Goal: Task Accomplishment & Management: Use online tool/utility

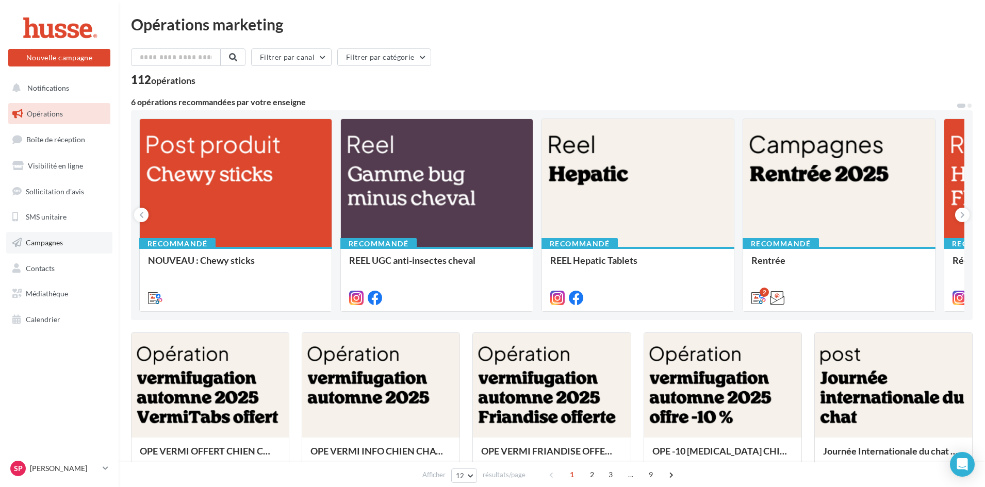
click at [30, 244] on span "Campagnes" at bounding box center [44, 242] width 37 height 9
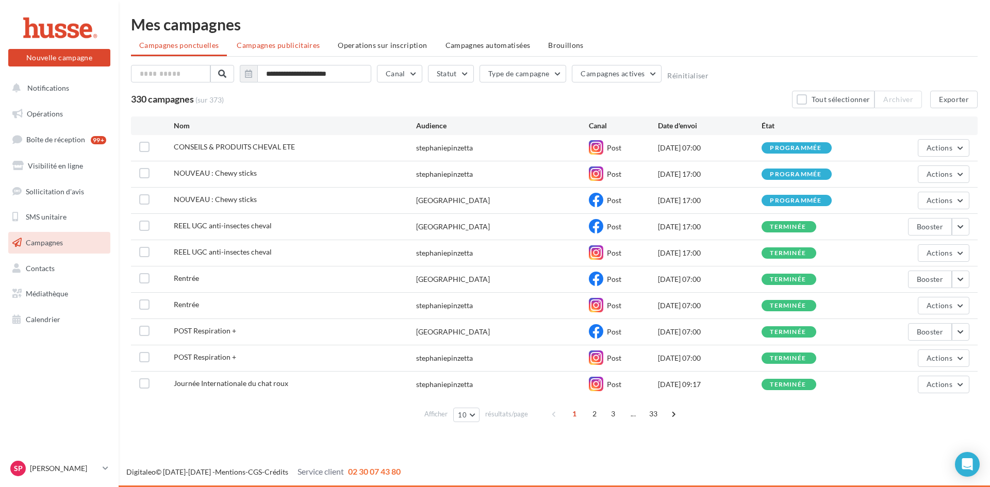
click at [293, 46] on span "Campagnes publicitaires" at bounding box center [278, 45] width 83 height 9
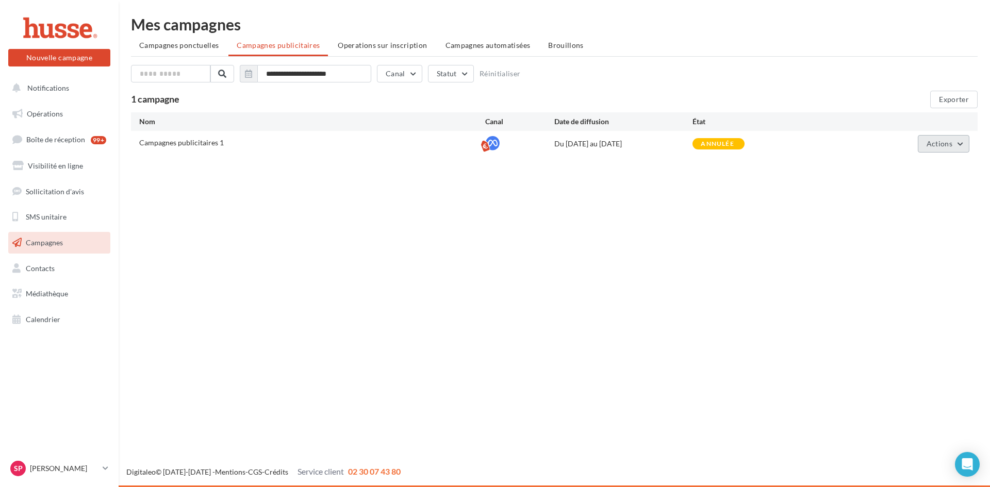
click at [963, 143] on button "Actions" at bounding box center [944, 144] width 52 height 18
click at [940, 196] on button "Voir les résultats" at bounding box center [917, 195] width 103 height 27
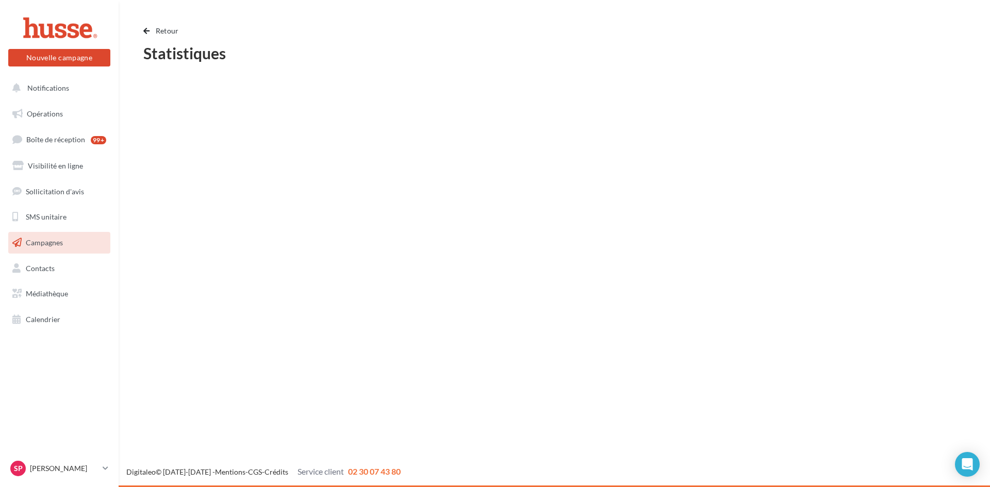
click at [54, 241] on span "Campagnes" at bounding box center [44, 242] width 37 height 9
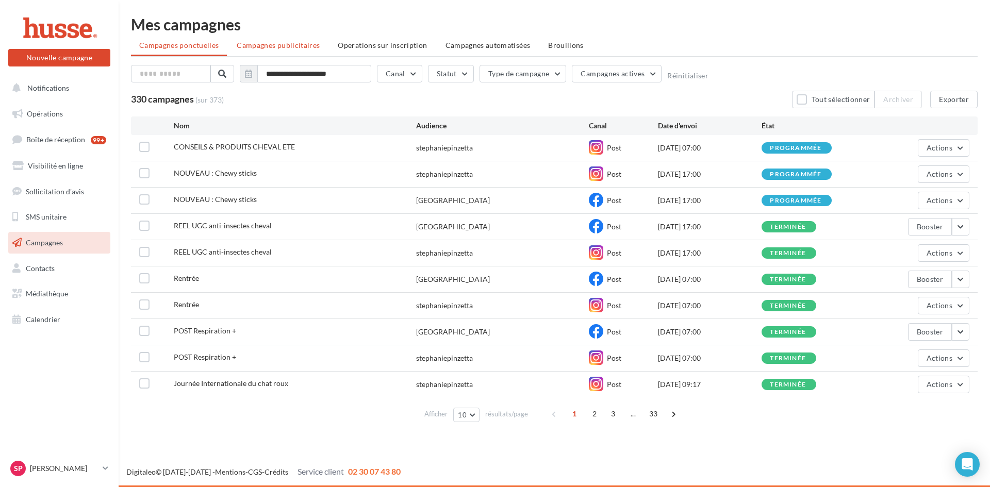
click at [280, 48] on span "Campagnes publicitaires" at bounding box center [278, 45] width 83 height 9
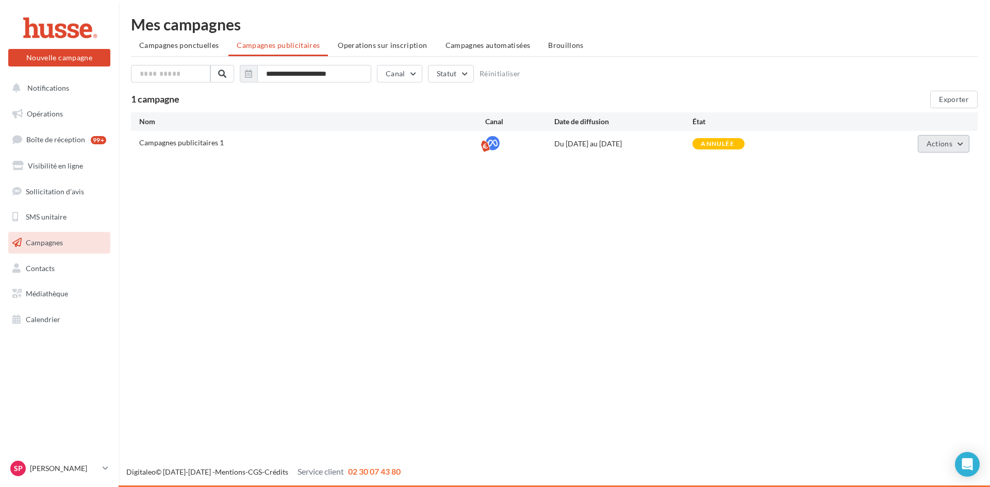
click at [958, 146] on button "Actions" at bounding box center [944, 144] width 52 height 18
click at [911, 198] on button "Voir les résultats" at bounding box center [917, 195] width 103 height 27
click at [961, 143] on button "Actions" at bounding box center [944, 144] width 52 height 18
click at [901, 224] on button "Voir les prélèvements" at bounding box center [917, 221] width 103 height 27
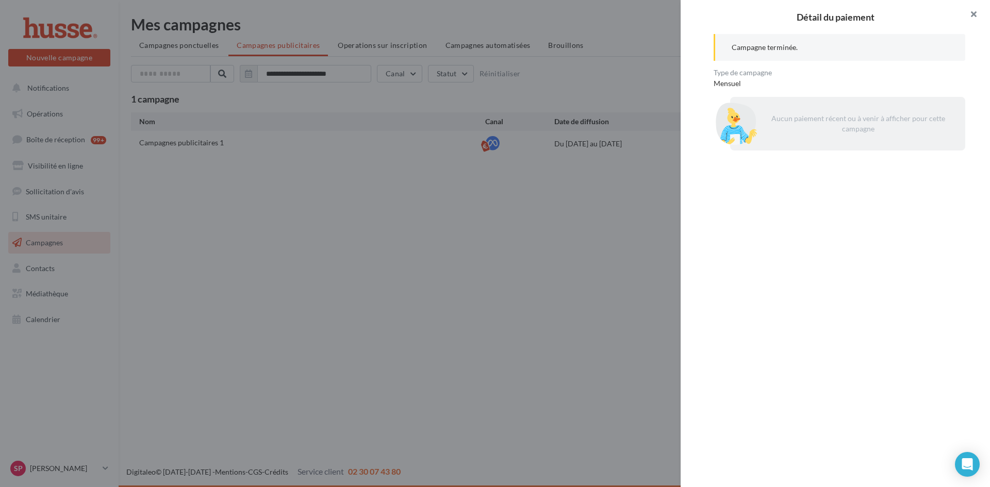
click at [976, 13] on button "button" at bounding box center [969, 15] width 41 height 31
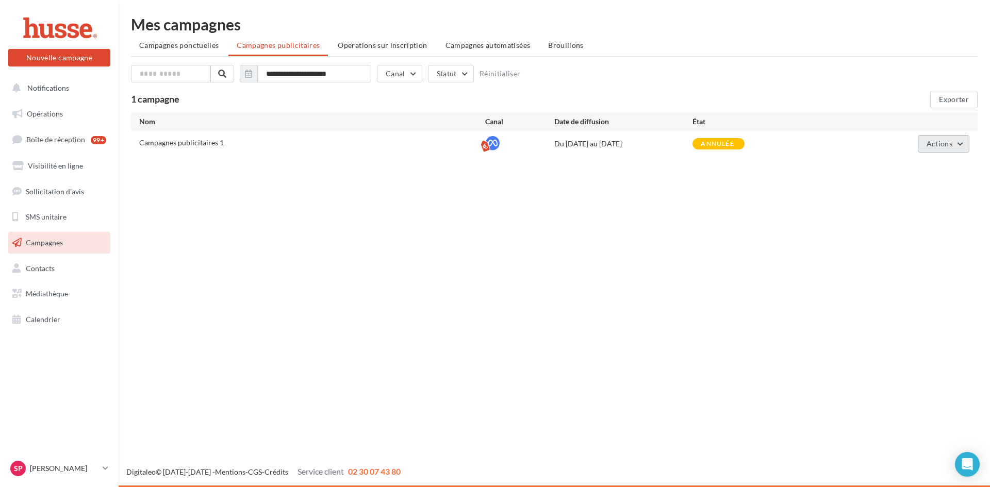
click at [960, 143] on button "Actions" at bounding box center [944, 144] width 52 height 18
click at [908, 195] on button "Voir les résultats" at bounding box center [917, 195] width 103 height 27
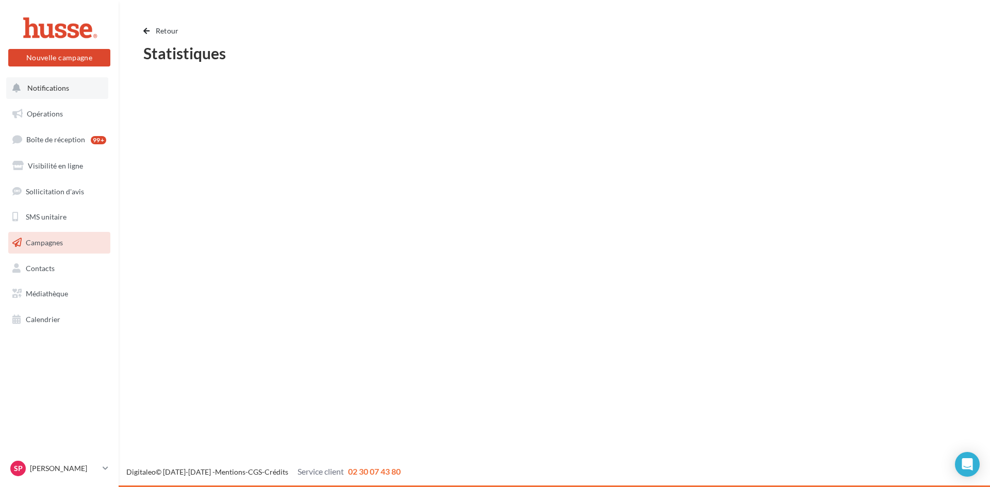
click at [46, 88] on span "Notifications" at bounding box center [48, 88] width 42 height 9
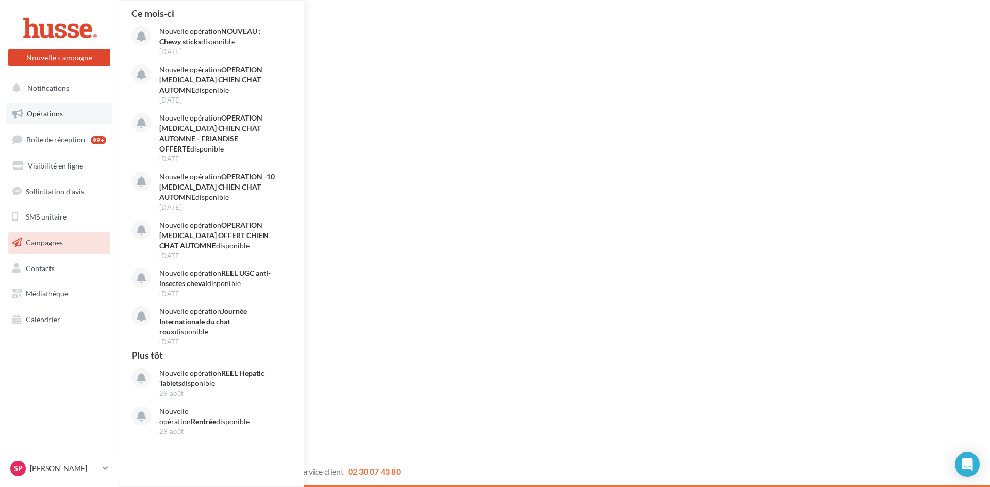
click at [41, 116] on span "Opérations" at bounding box center [45, 113] width 36 height 9
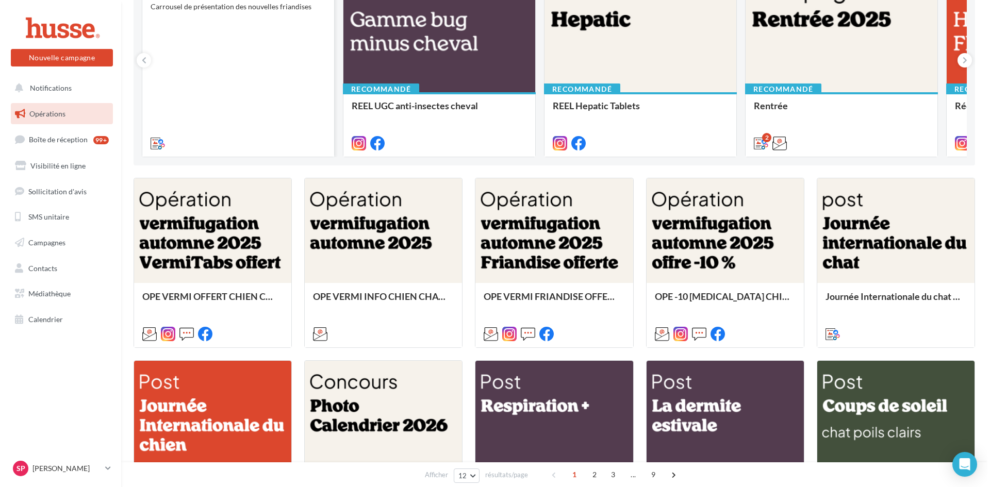
scroll to position [206, 0]
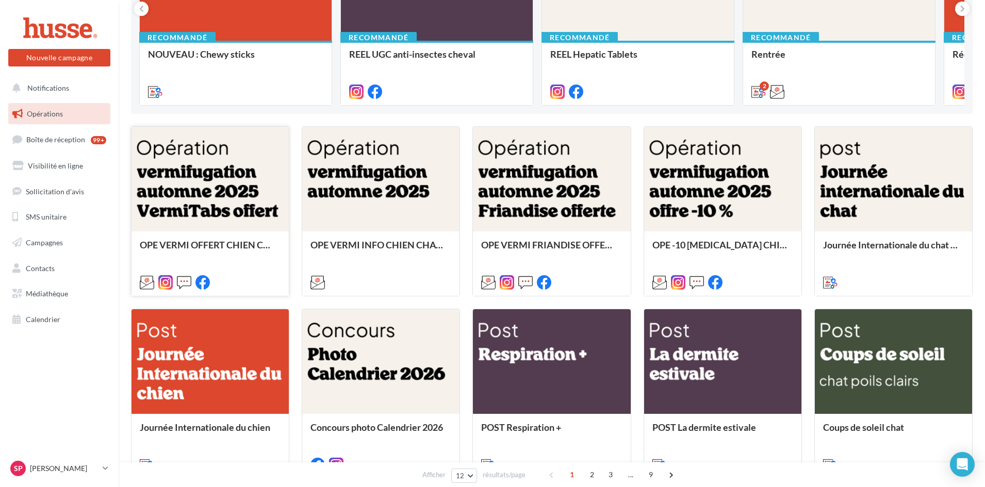
click at [199, 200] on div at bounding box center [210, 180] width 157 height 106
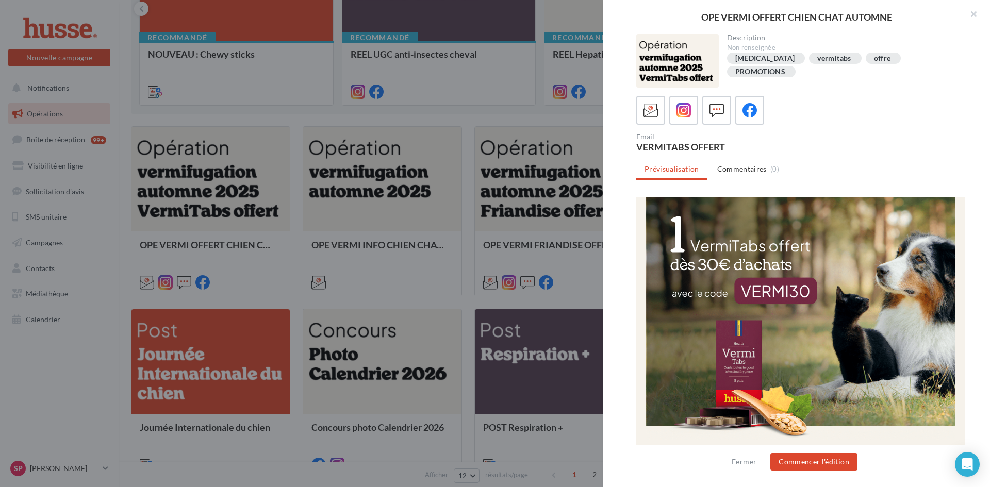
scroll to position [0, 0]
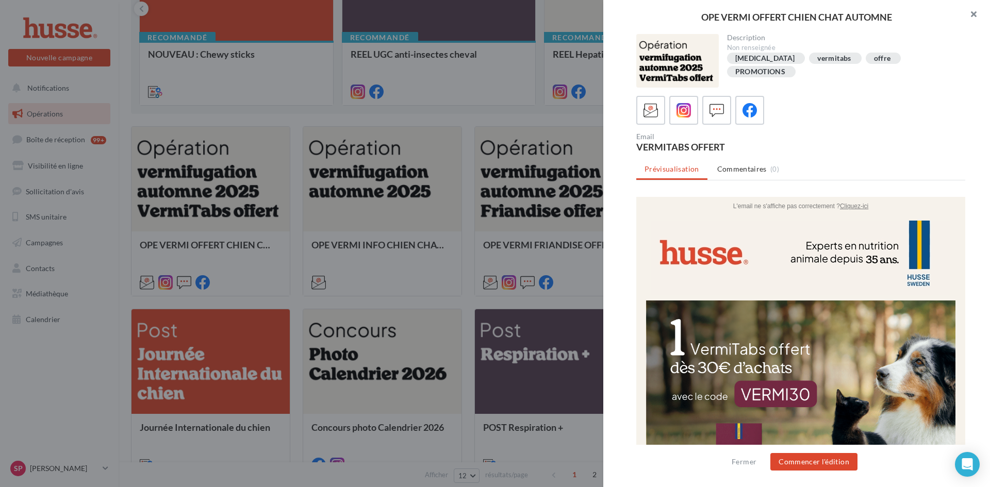
click at [975, 10] on button "button" at bounding box center [969, 15] width 41 height 31
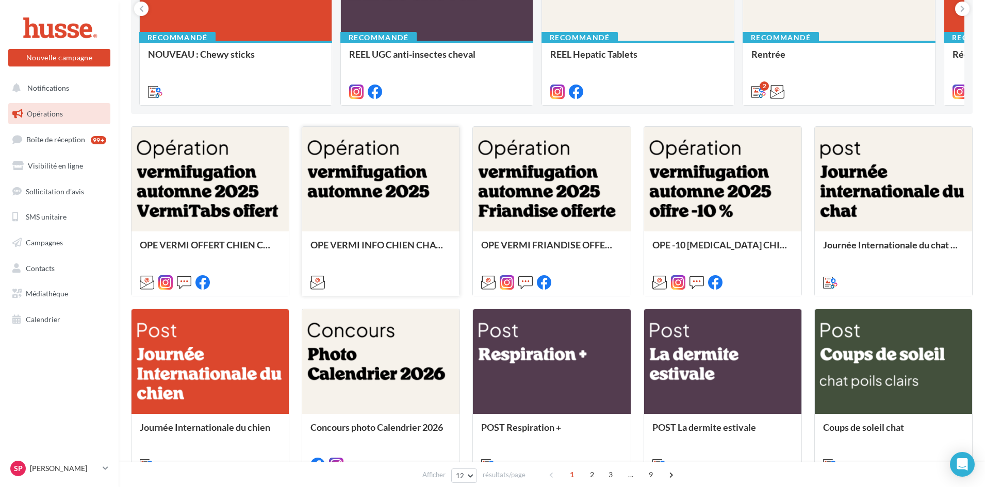
click at [346, 191] on div at bounding box center [380, 180] width 157 height 106
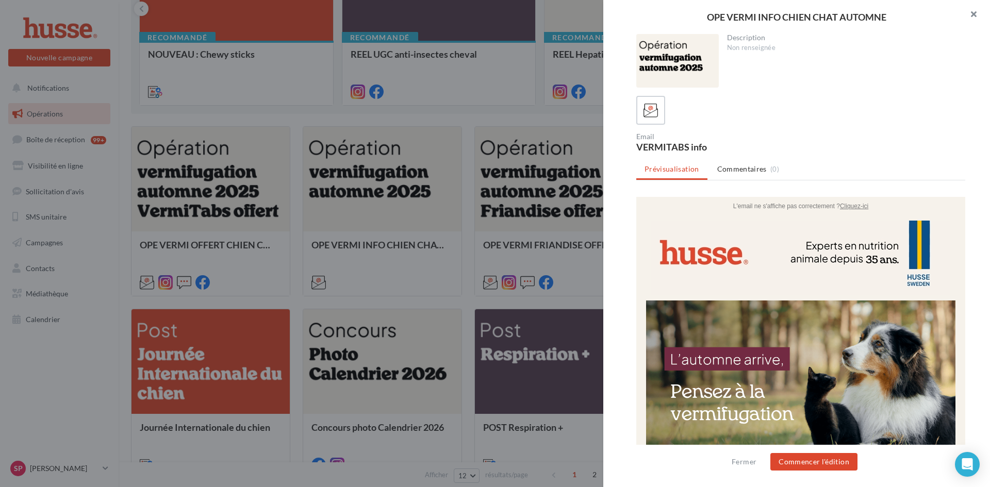
click at [976, 15] on button "button" at bounding box center [969, 15] width 41 height 31
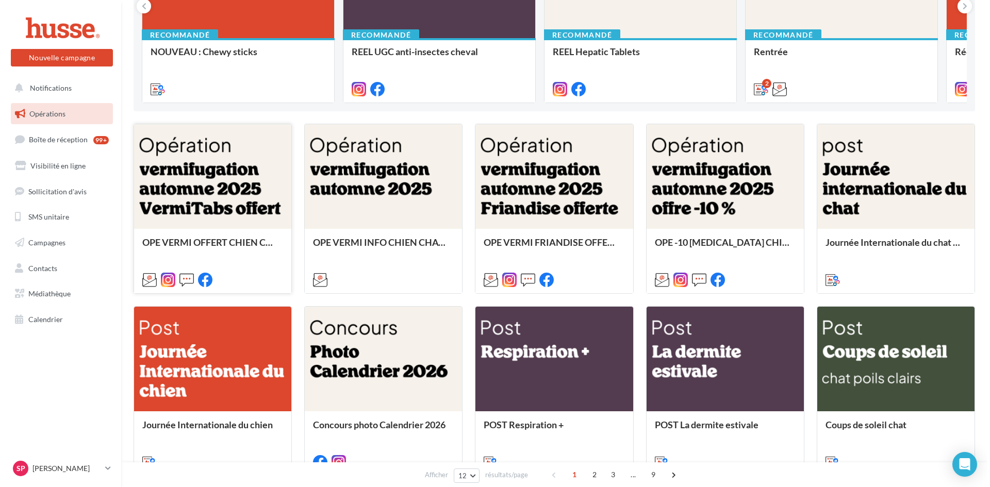
scroll to position [206, 0]
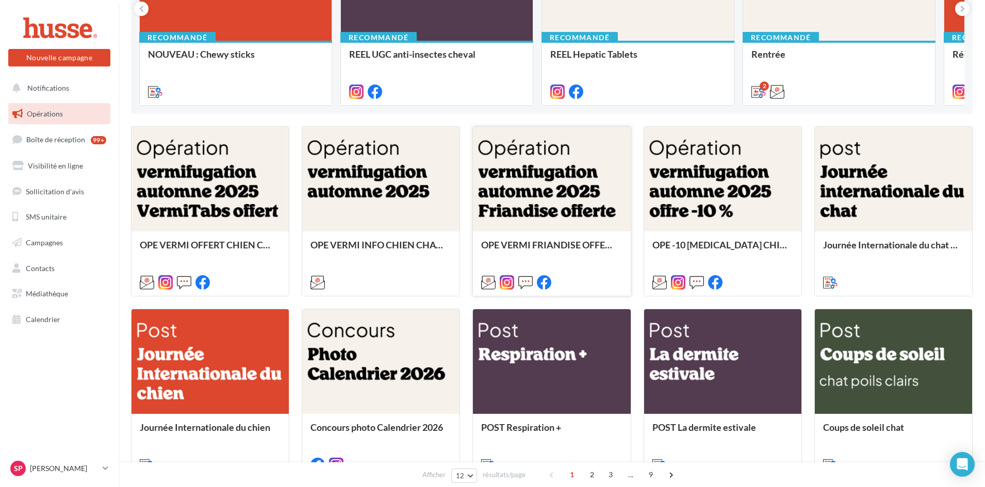
click at [512, 193] on div at bounding box center [551, 180] width 157 height 106
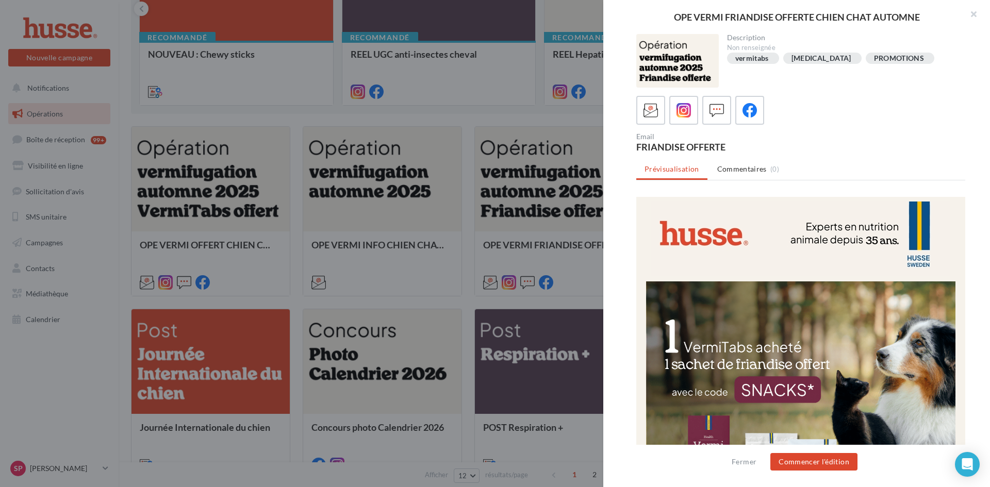
scroll to position [17, 0]
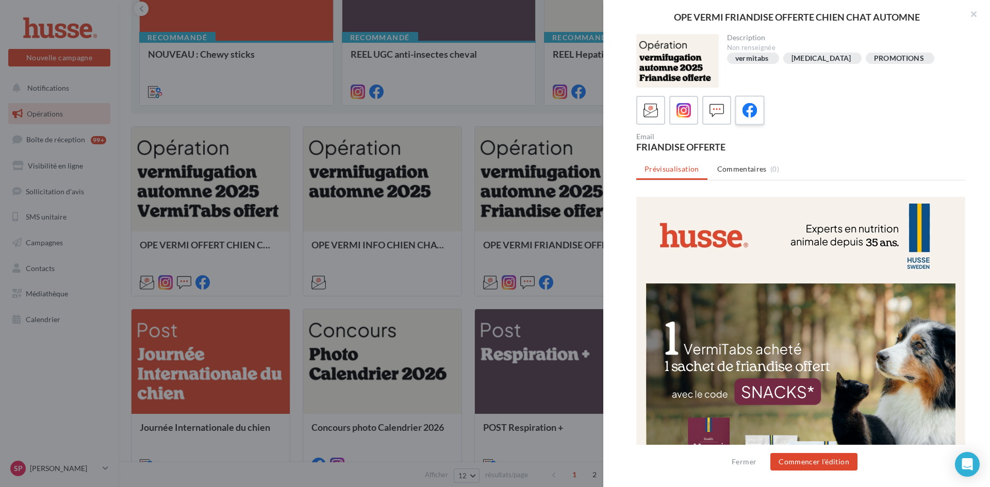
click at [752, 114] on icon at bounding box center [750, 110] width 15 height 15
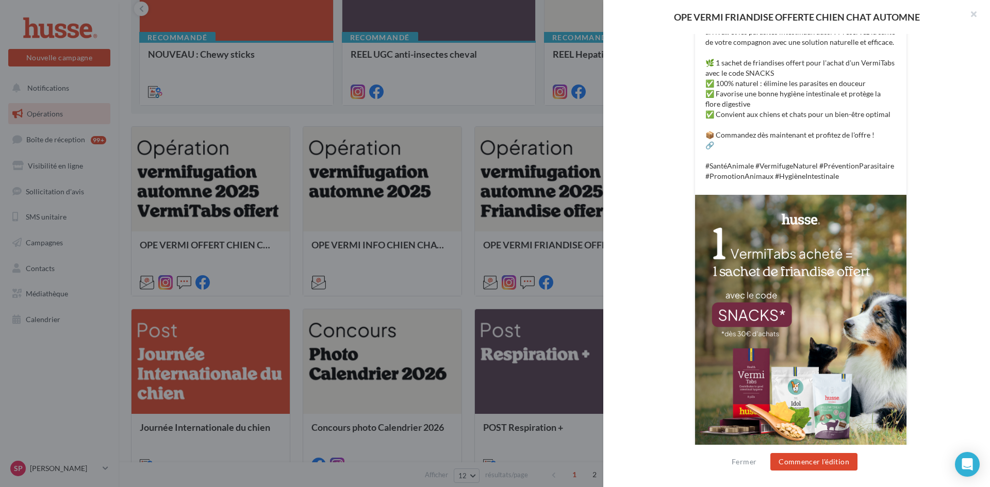
scroll to position [297, 0]
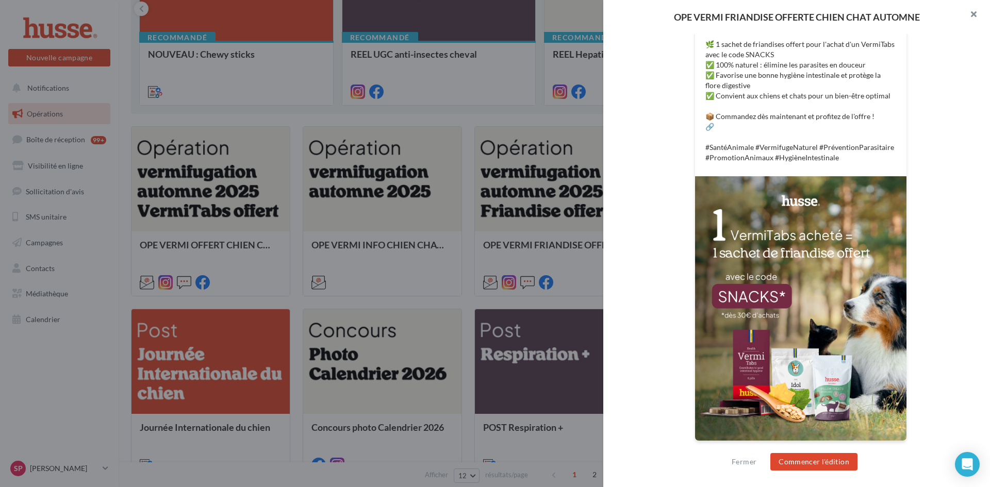
click at [973, 17] on button "button" at bounding box center [969, 15] width 41 height 31
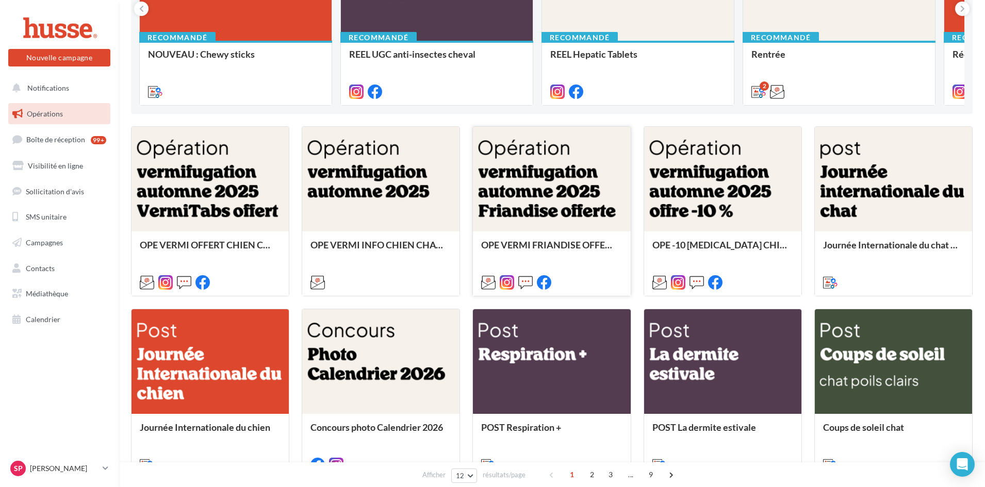
click at [557, 180] on div at bounding box center [551, 180] width 157 height 106
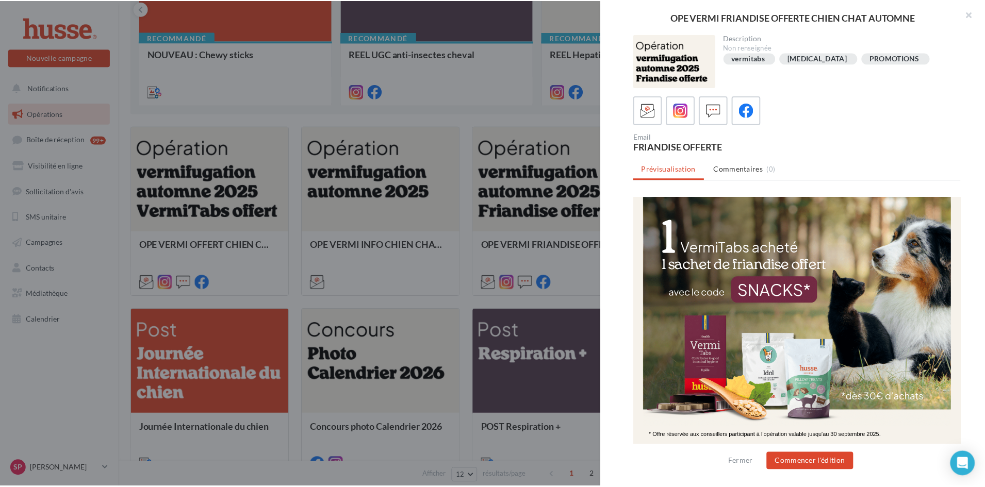
scroll to position [0, 0]
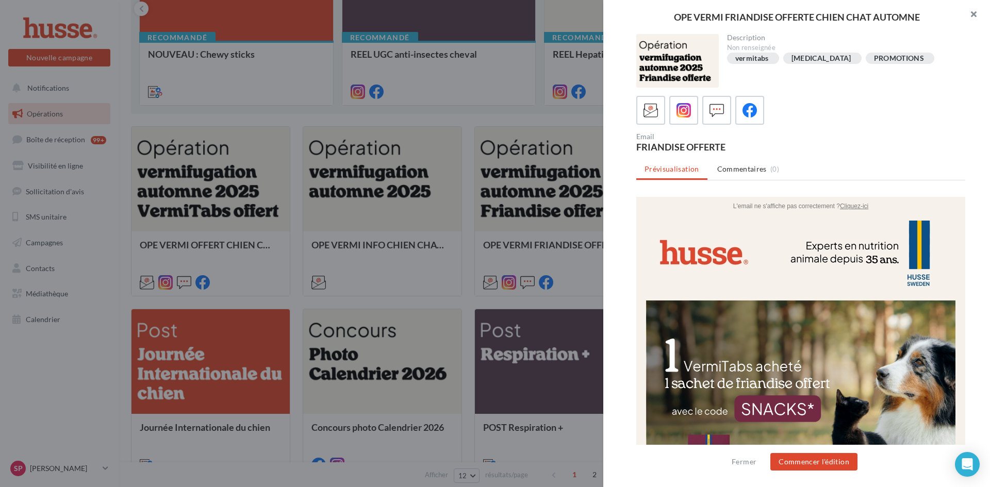
click at [973, 13] on button "button" at bounding box center [969, 15] width 41 height 31
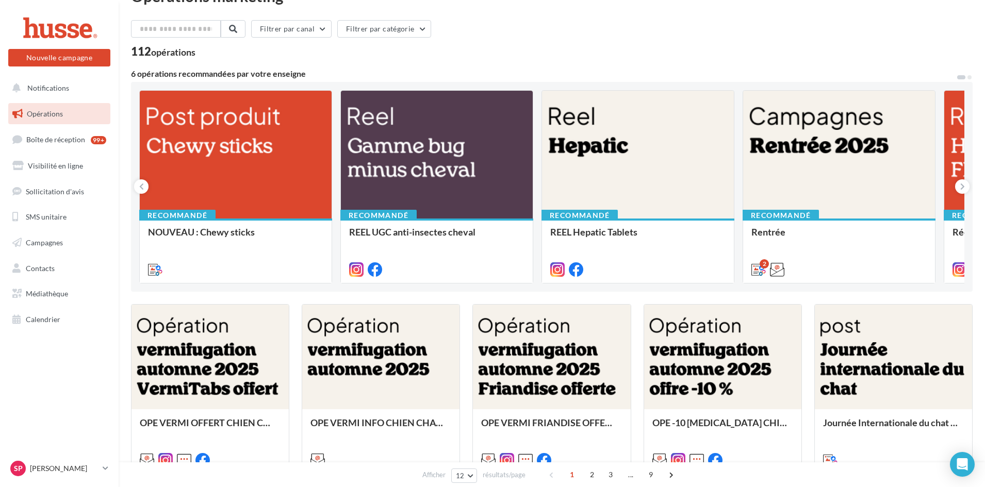
scroll to position [52, 0]
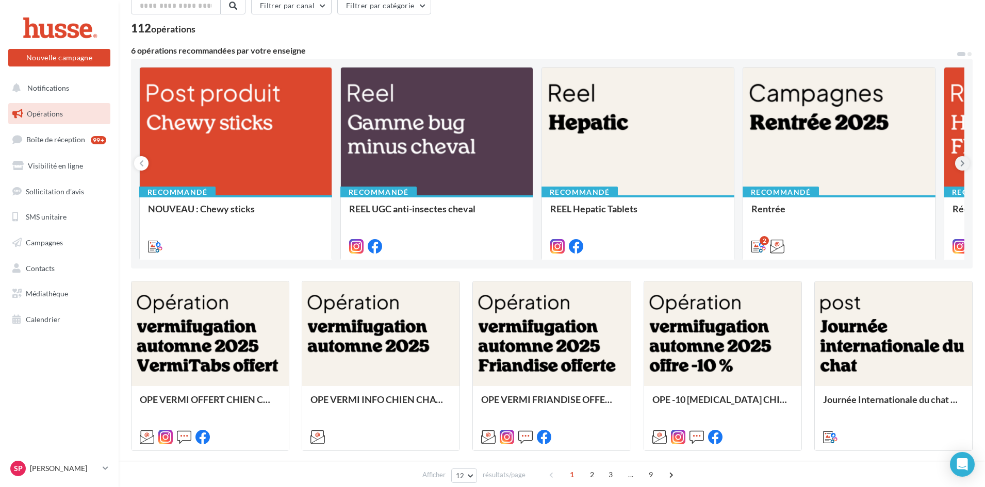
click at [960, 160] on icon at bounding box center [962, 163] width 5 height 10
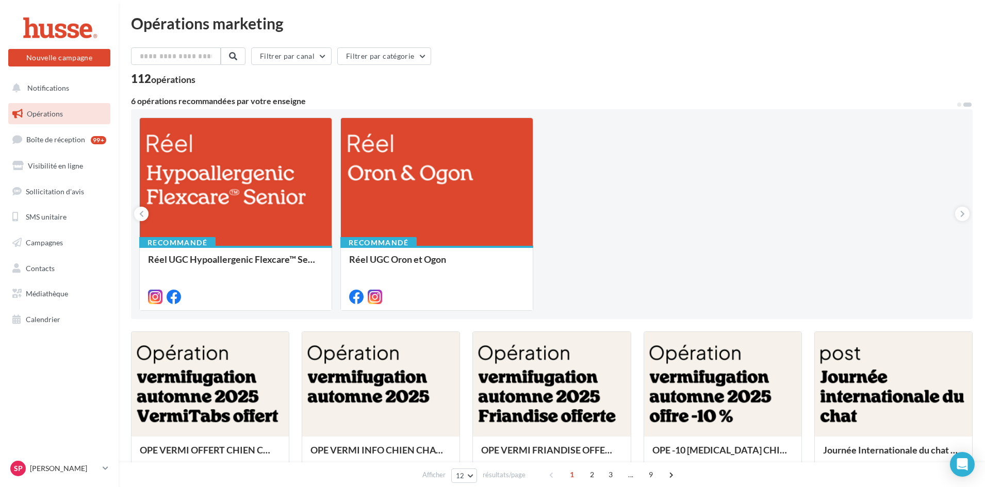
scroll to position [0, 0]
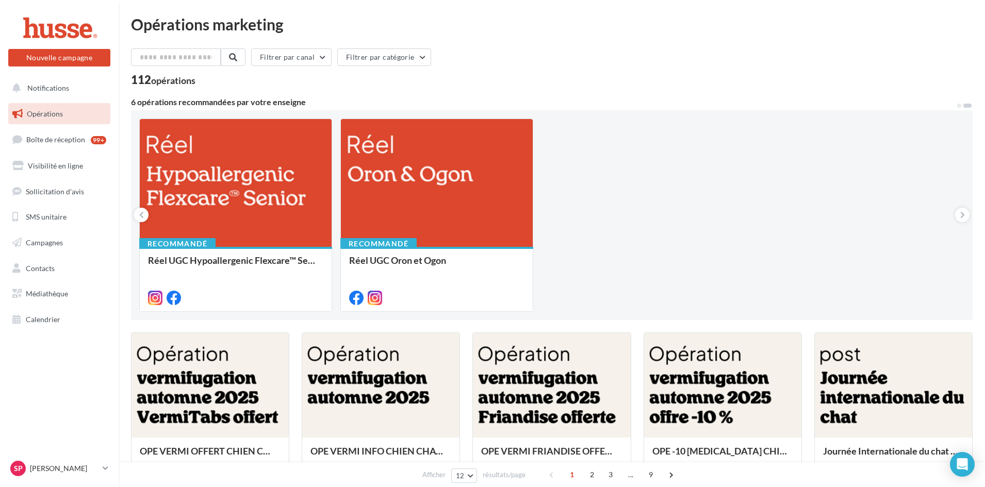
click at [54, 110] on span "Opérations" at bounding box center [45, 113] width 36 height 9
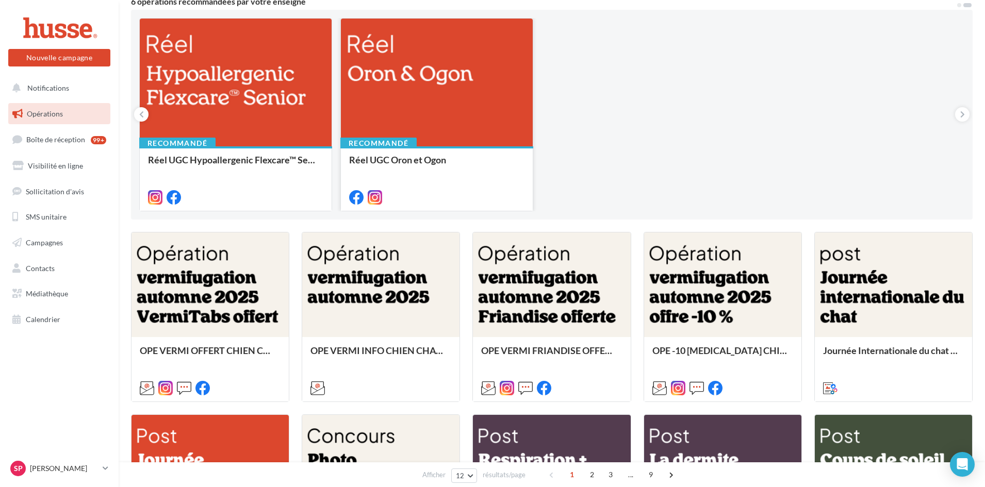
scroll to position [155, 0]
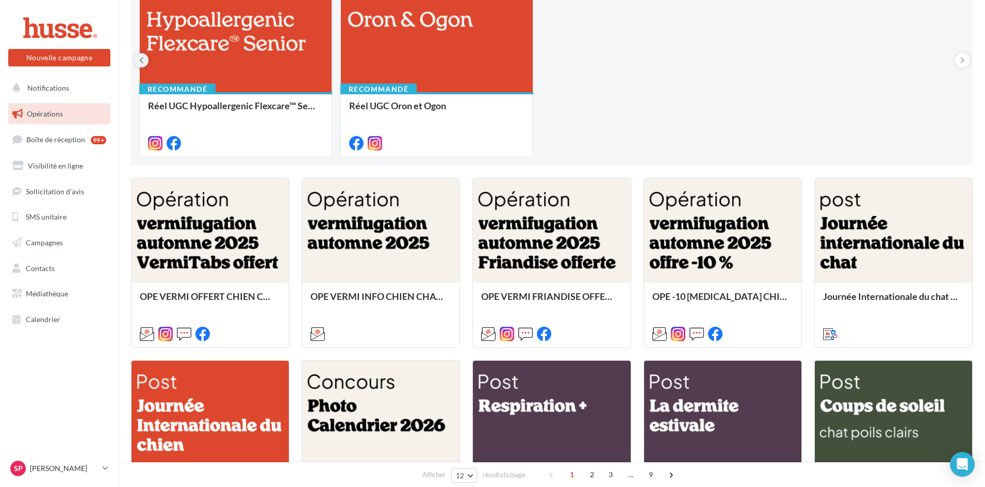
click at [141, 61] on icon at bounding box center [141, 60] width 5 height 10
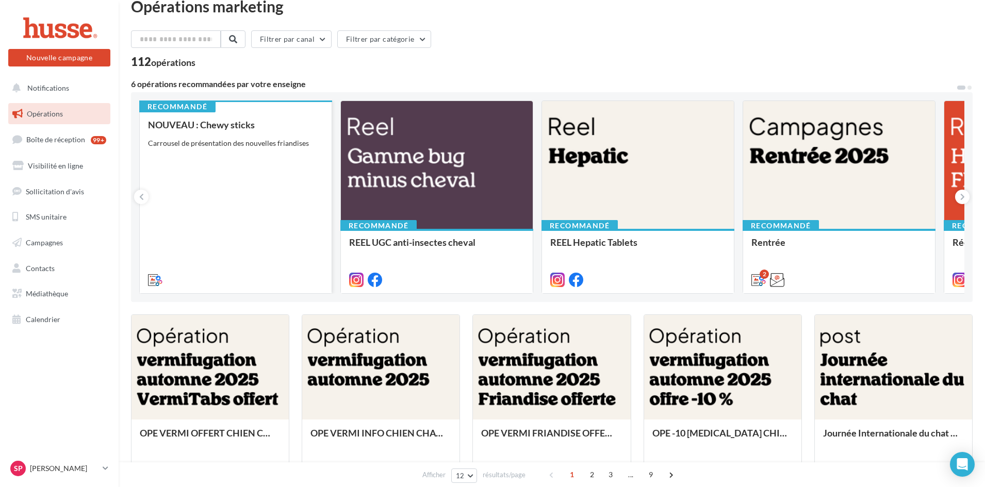
scroll to position [0, 0]
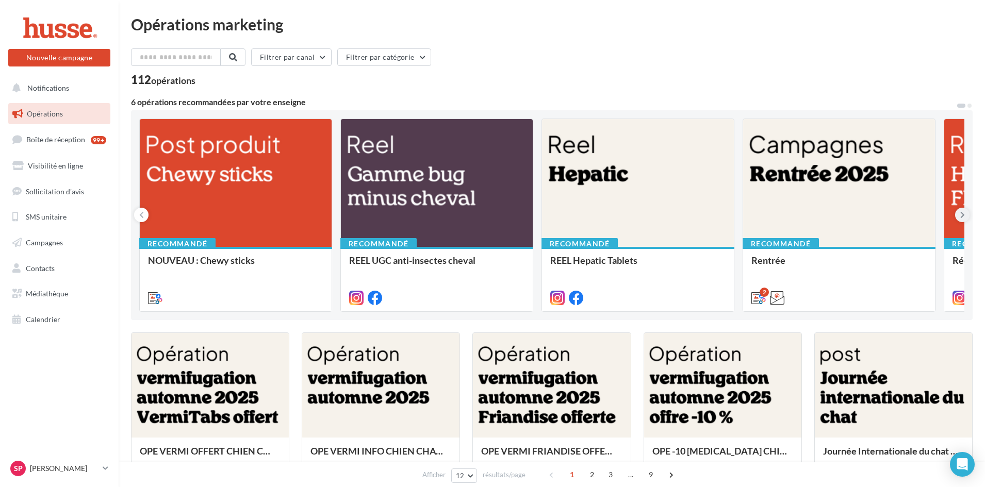
click at [960, 215] on icon at bounding box center [962, 215] width 5 height 10
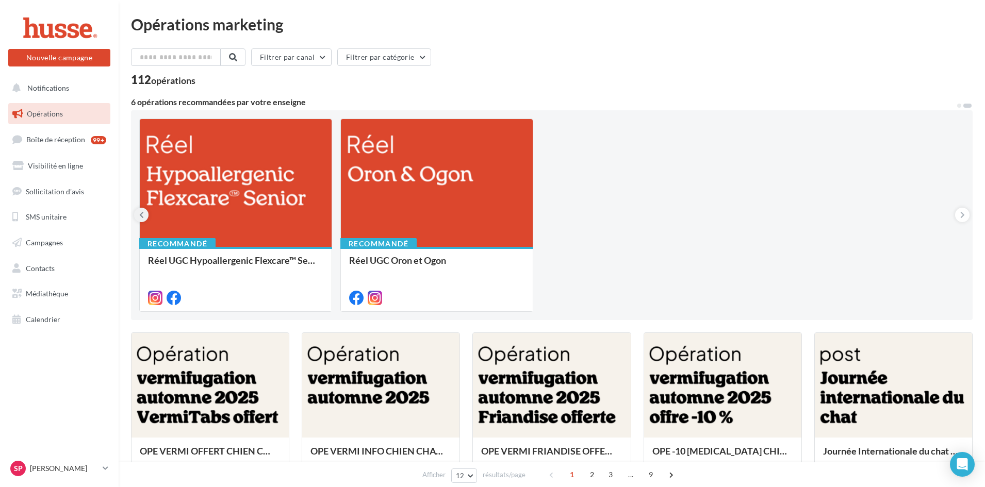
click at [144, 213] on button at bounding box center [141, 215] width 14 height 14
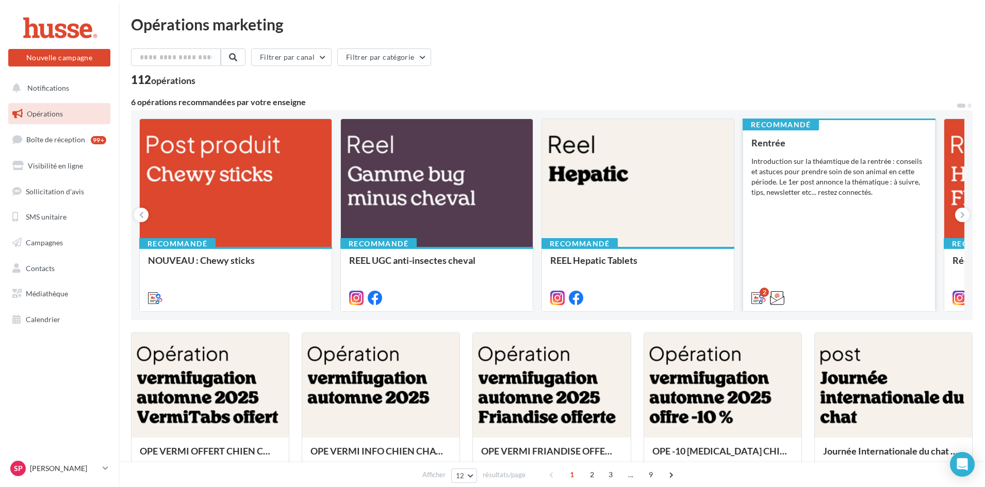
click at [771, 215] on div "Rentrée Introduction sur la théamtique de la rentrée : conseils et astuces pour…" at bounding box center [838, 220] width 175 height 165
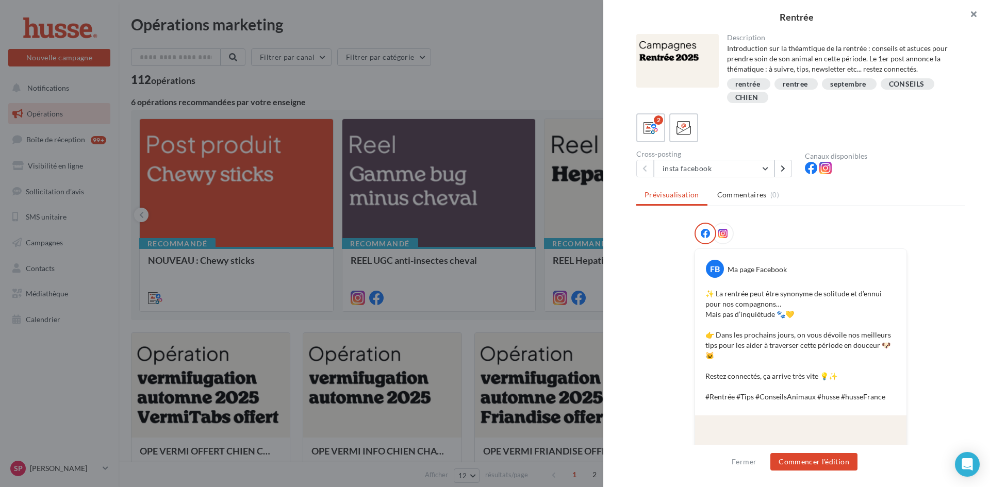
drag, startPoint x: 975, startPoint y: 14, endPoint x: 940, endPoint y: 29, distance: 37.9
click at [975, 15] on button "button" at bounding box center [969, 15] width 41 height 31
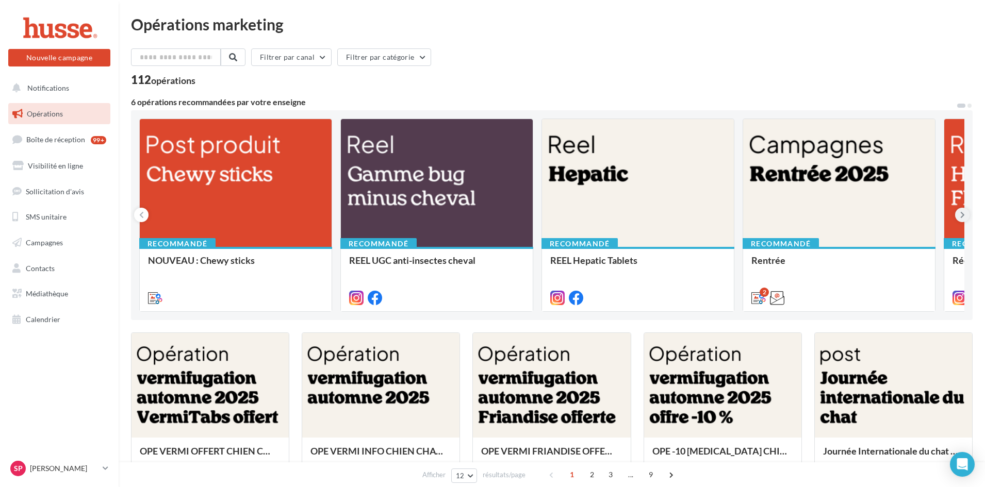
click at [964, 215] on icon at bounding box center [962, 215] width 5 height 10
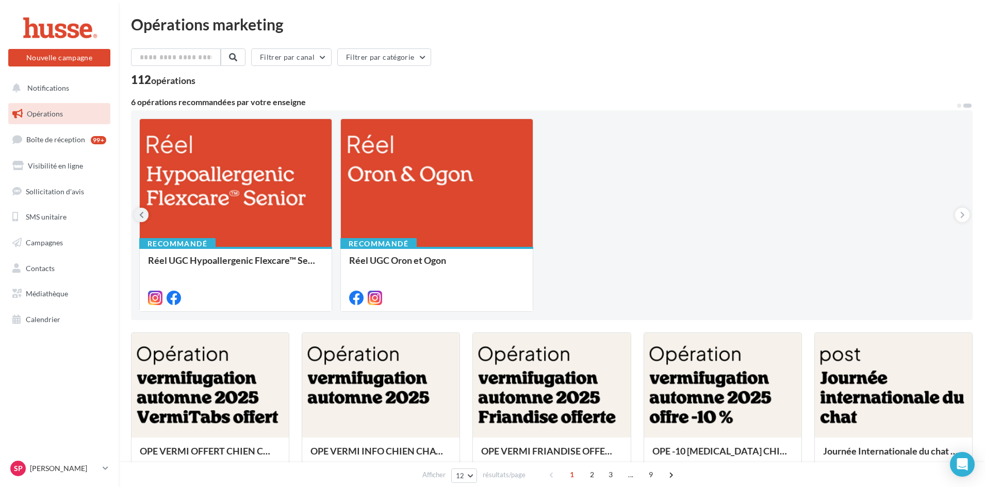
click at [143, 211] on icon at bounding box center [141, 215] width 5 height 10
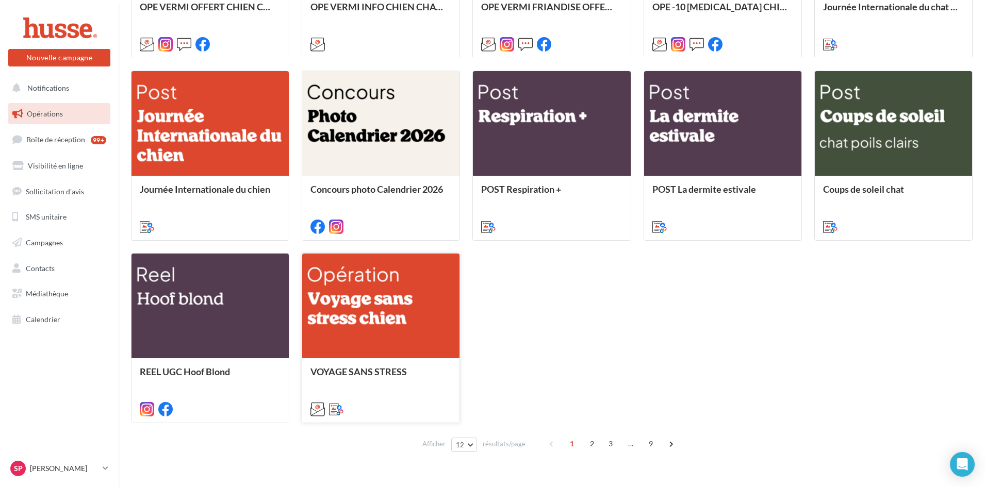
scroll to position [466, 0]
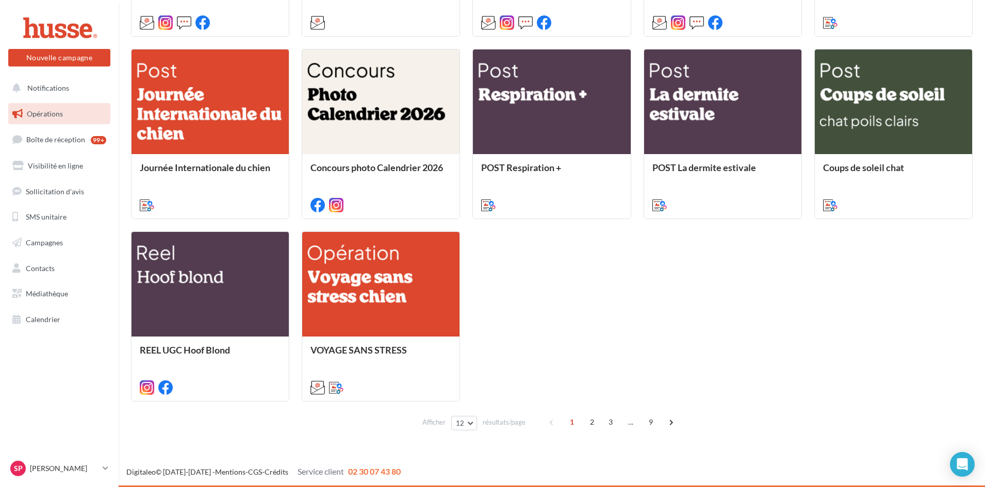
click at [40, 113] on span "Opérations" at bounding box center [45, 113] width 36 height 9
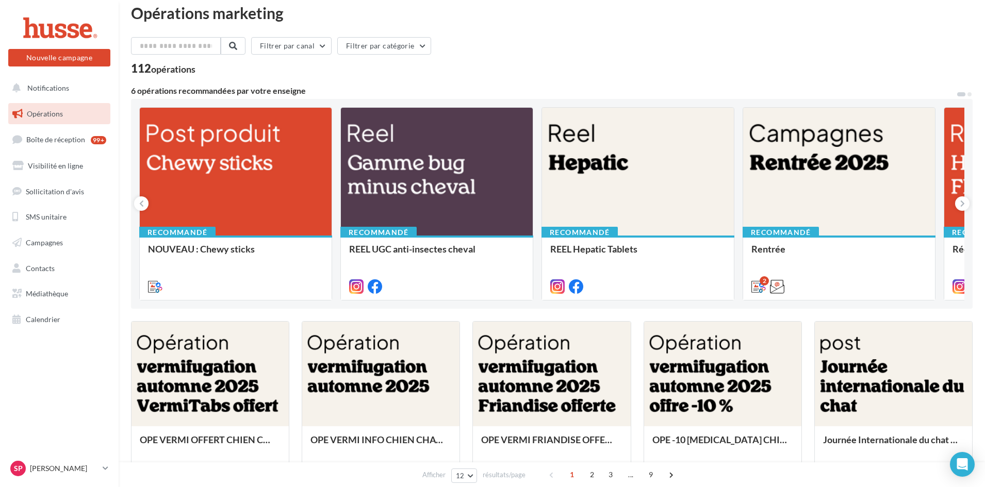
scroll to position [0, 0]
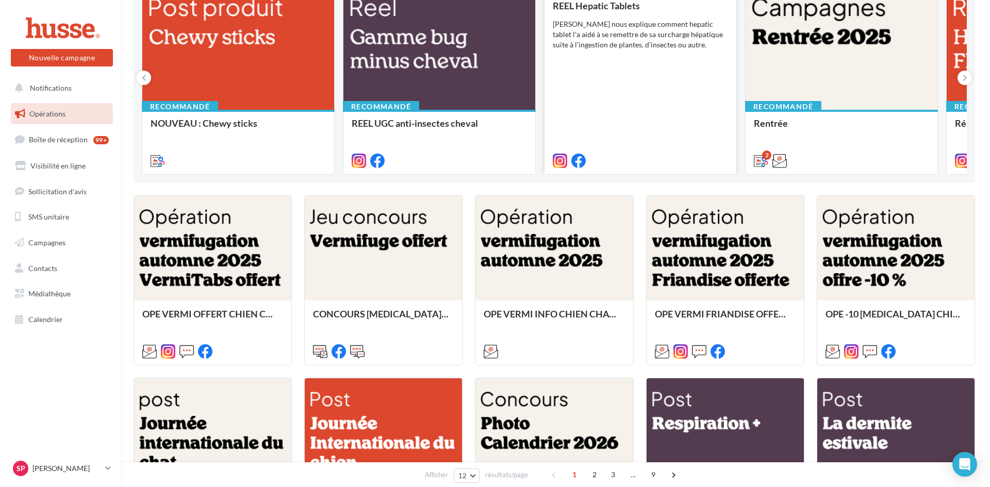
scroll to position [155, 0]
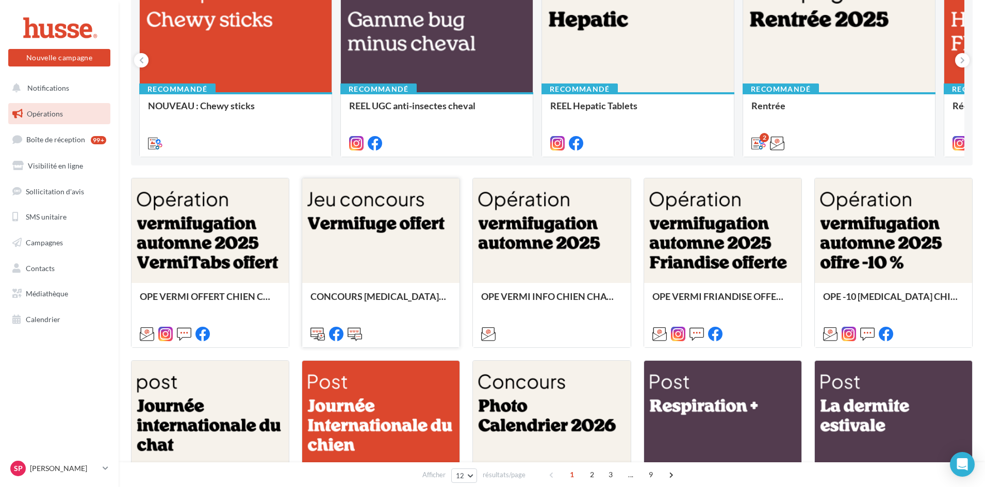
click at [357, 224] on div at bounding box center [380, 231] width 157 height 106
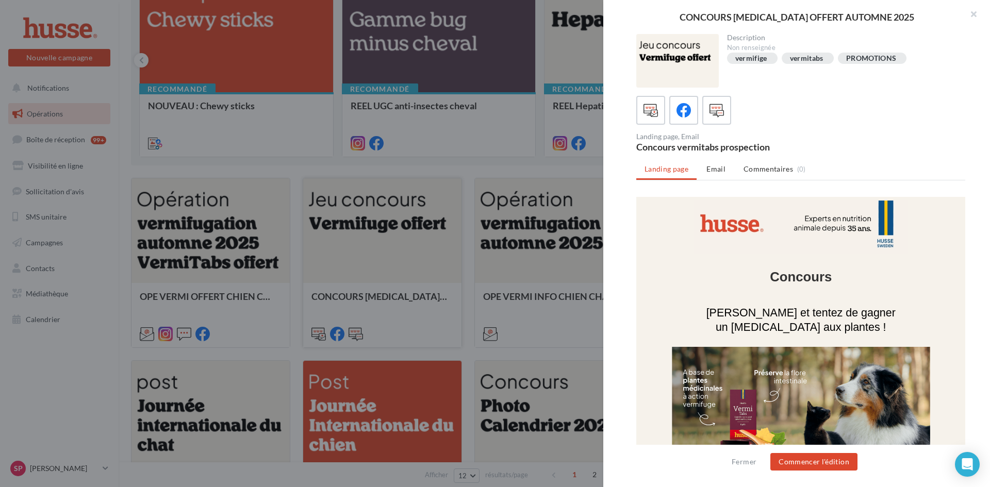
scroll to position [0, 0]
click at [684, 114] on icon at bounding box center [684, 110] width 15 height 15
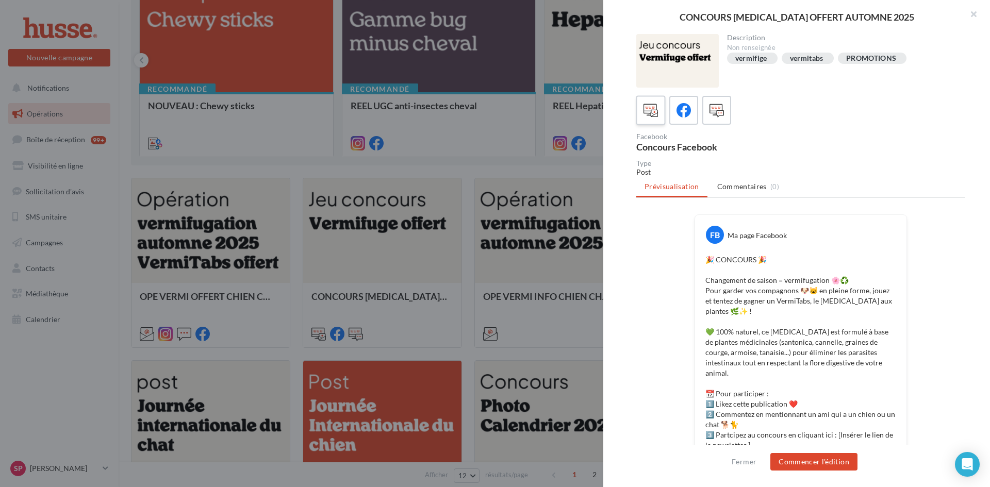
click at [655, 116] on icon at bounding box center [651, 110] width 15 height 15
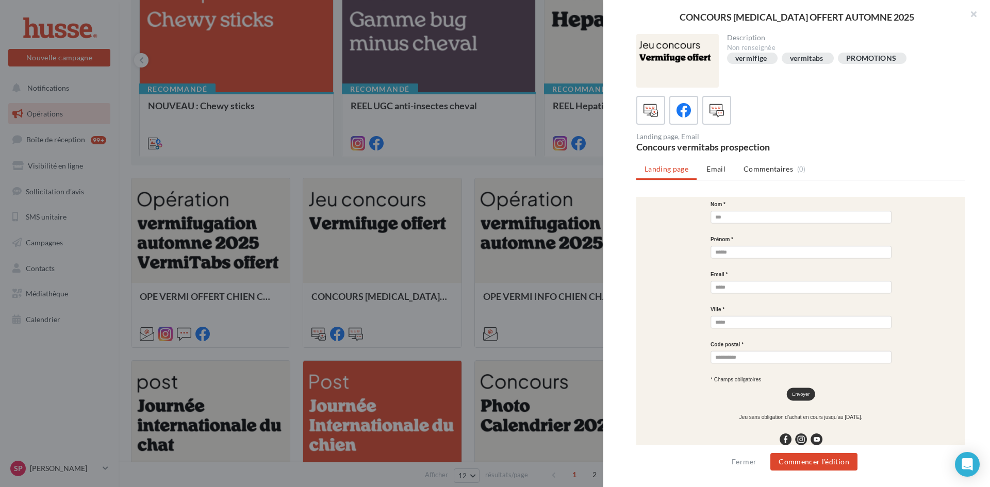
scroll to position [531, 0]
click at [712, 114] on icon at bounding box center [717, 110] width 15 height 15
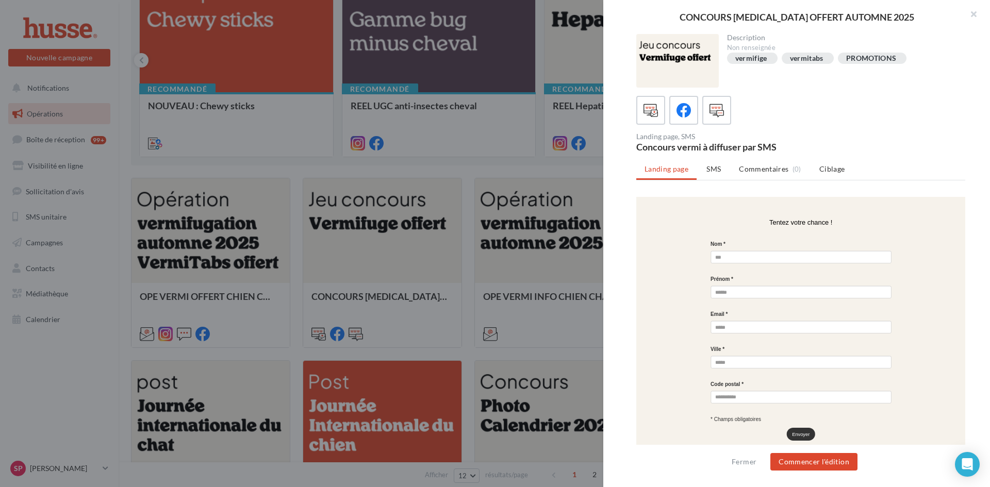
scroll to position [464, 0]
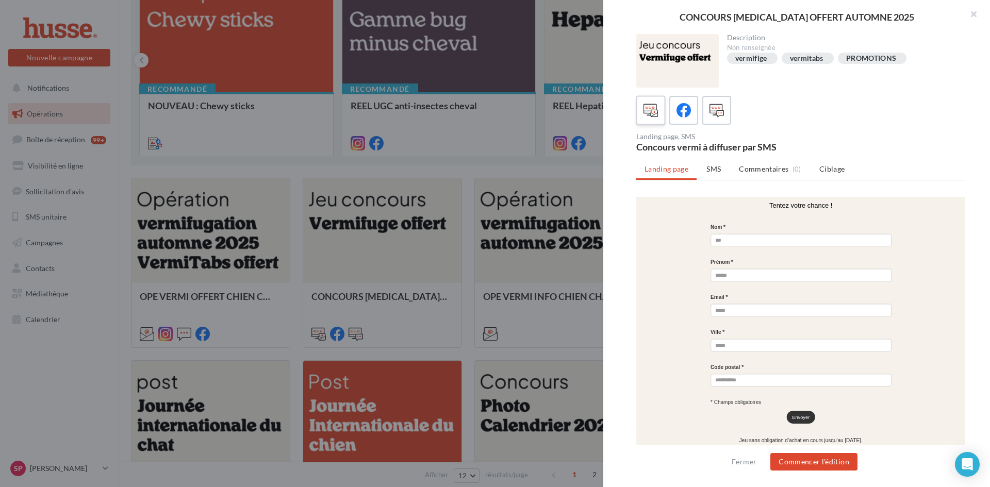
click at [653, 118] on icon at bounding box center [651, 110] width 15 height 15
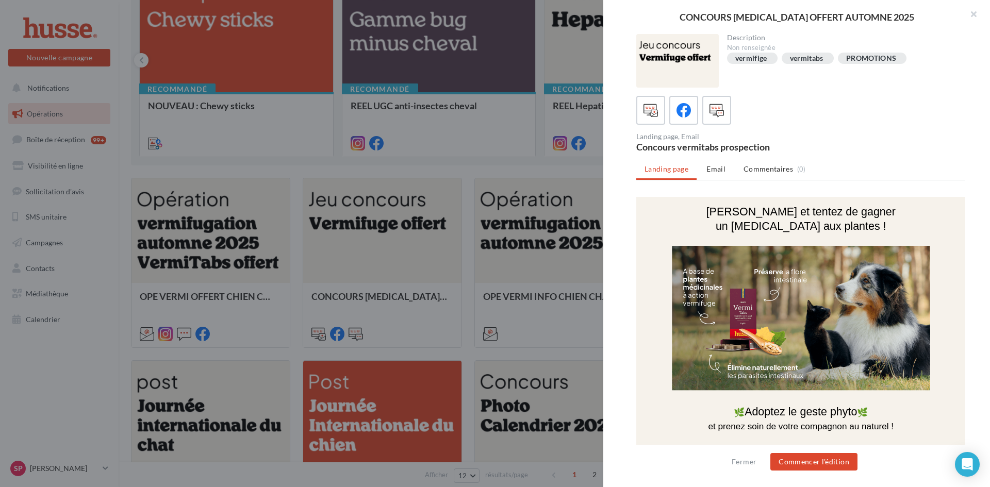
scroll to position [206, 0]
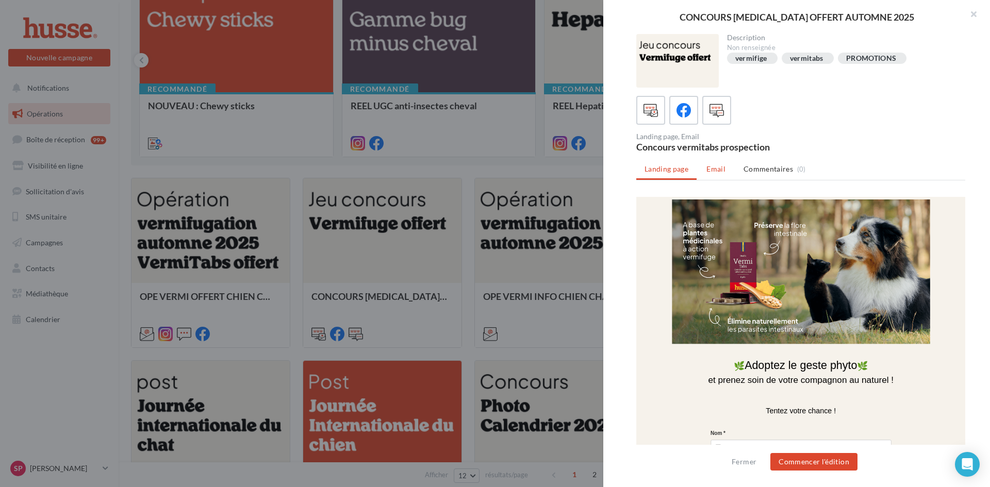
click at [719, 169] on span "Email" at bounding box center [716, 169] width 19 height 9
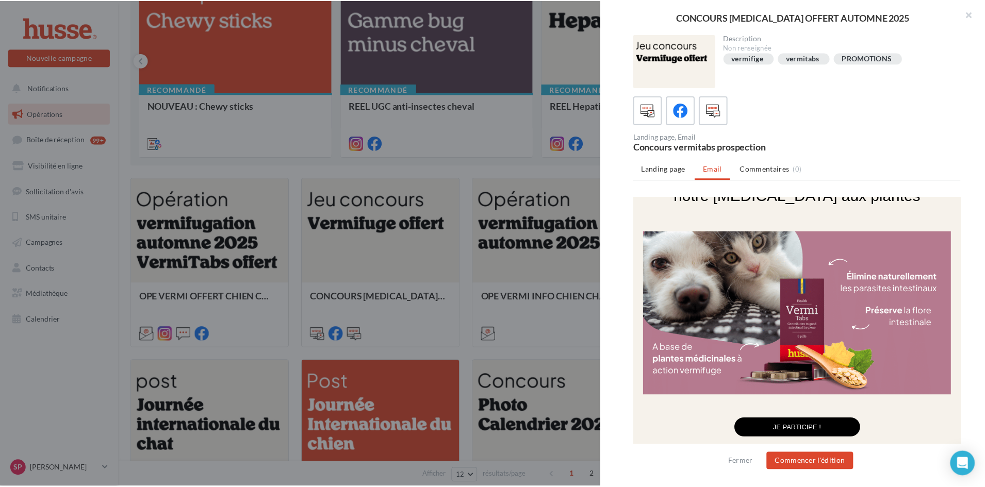
scroll to position [174, 0]
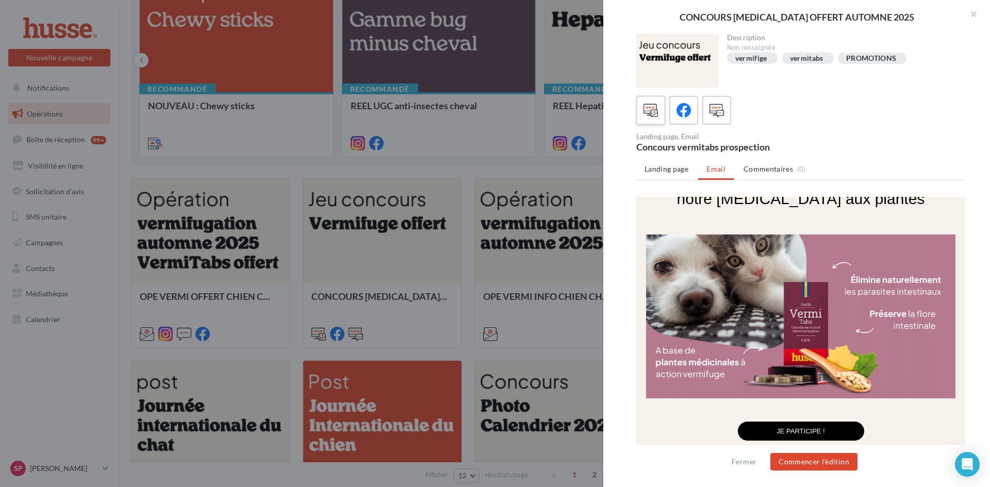
click at [649, 107] on icon at bounding box center [651, 110] width 15 height 15
click at [690, 116] on icon at bounding box center [684, 110] width 15 height 15
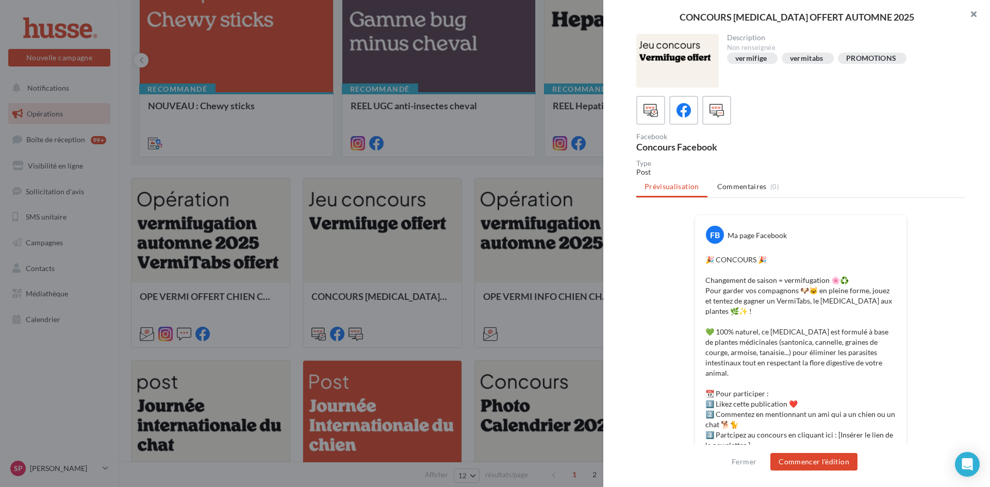
click at [972, 15] on button "button" at bounding box center [969, 15] width 41 height 31
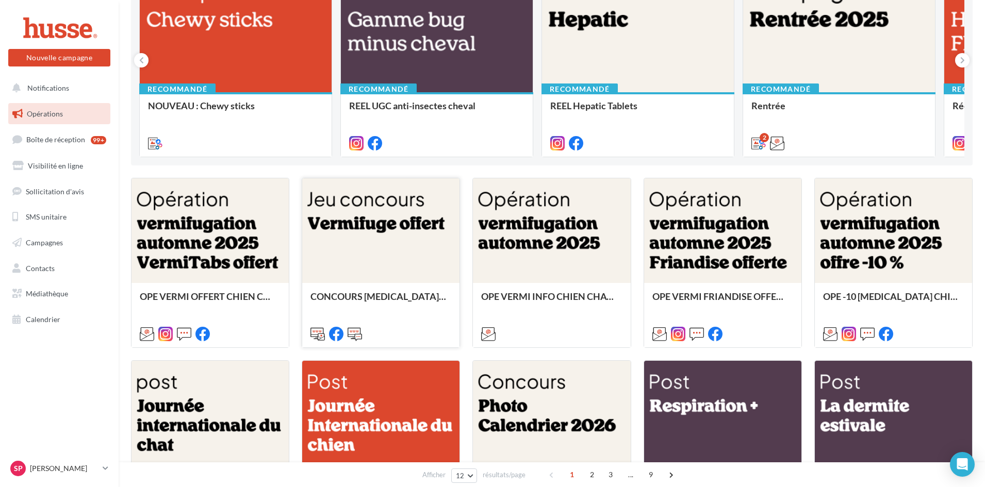
scroll to position [0, 0]
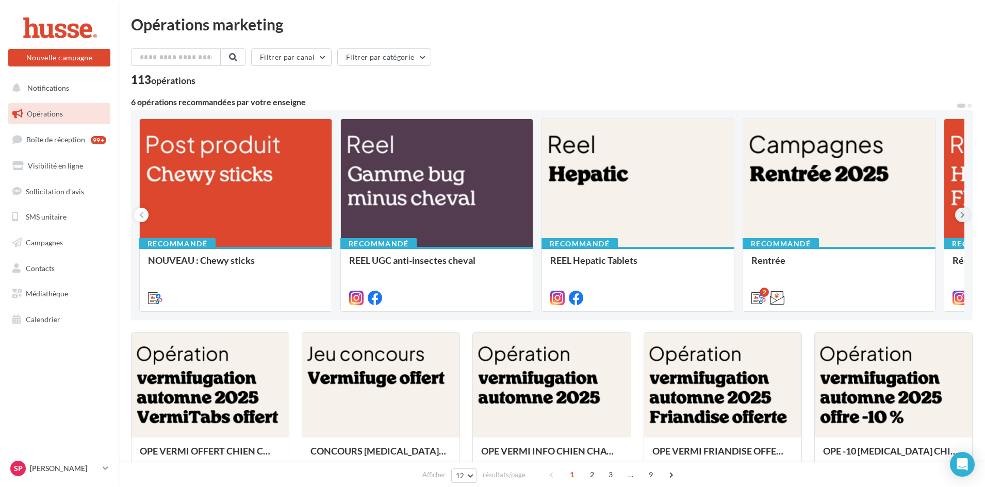
click at [959, 214] on button at bounding box center [962, 215] width 14 height 14
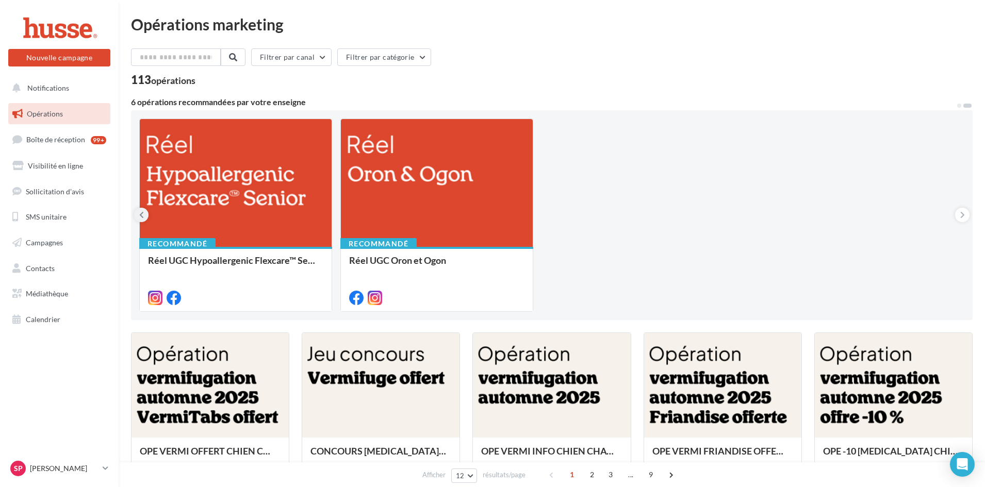
click at [144, 211] on button at bounding box center [141, 215] width 14 height 14
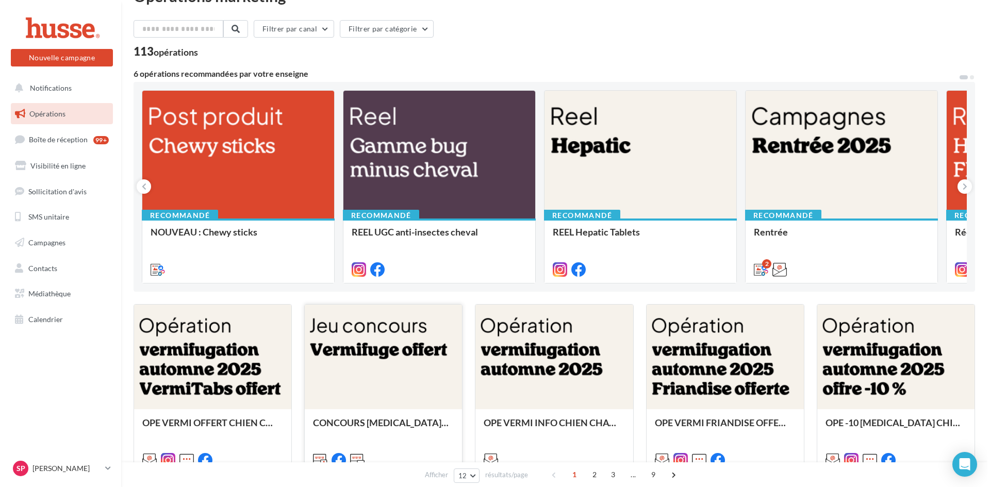
scroll to position [103, 0]
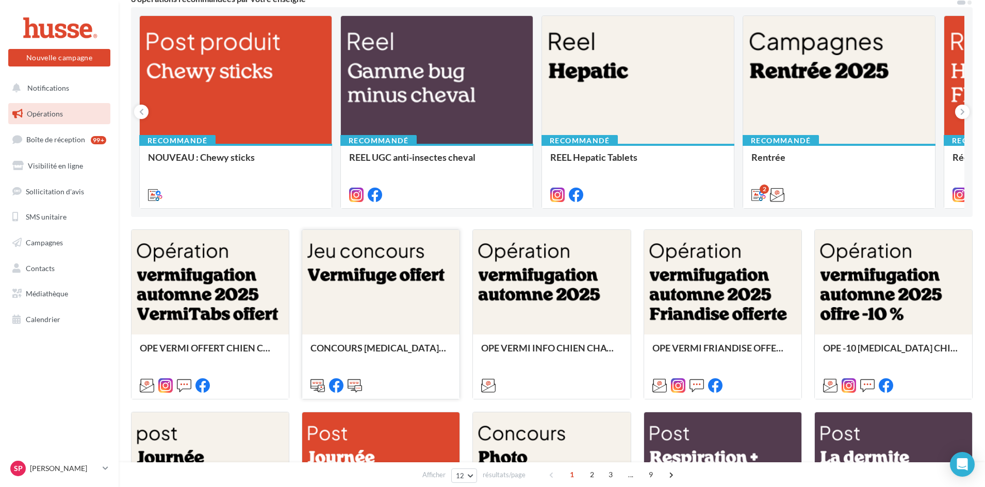
click at [375, 276] on div at bounding box center [380, 283] width 157 height 106
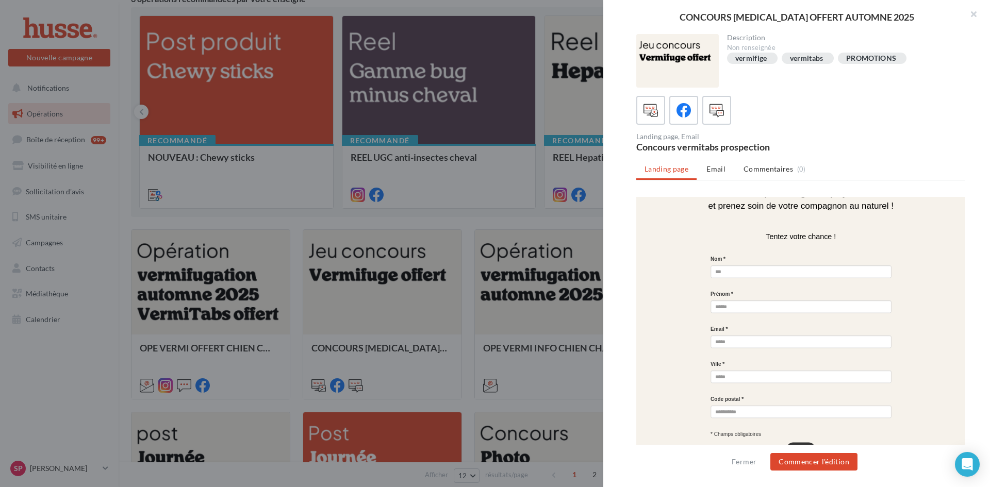
scroll to position [464, 0]
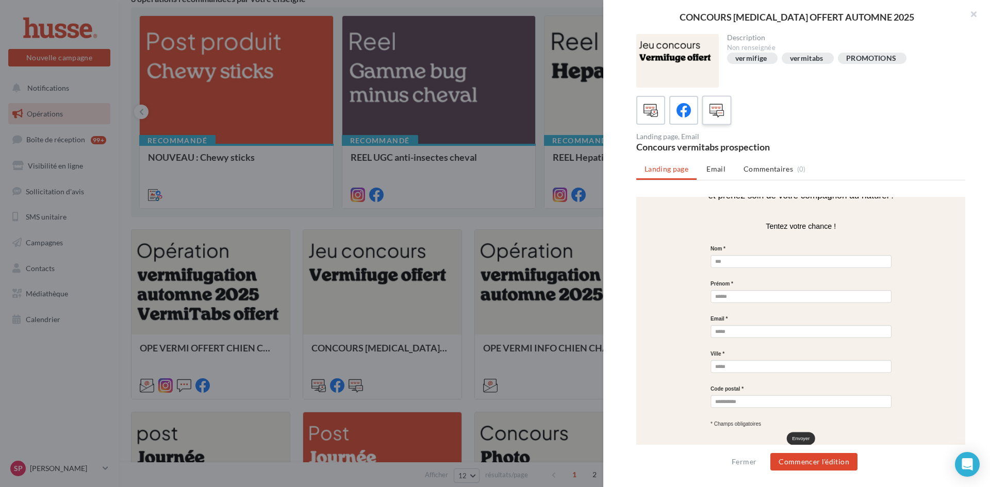
click at [714, 114] on icon at bounding box center [717, 110] width 15 height 15
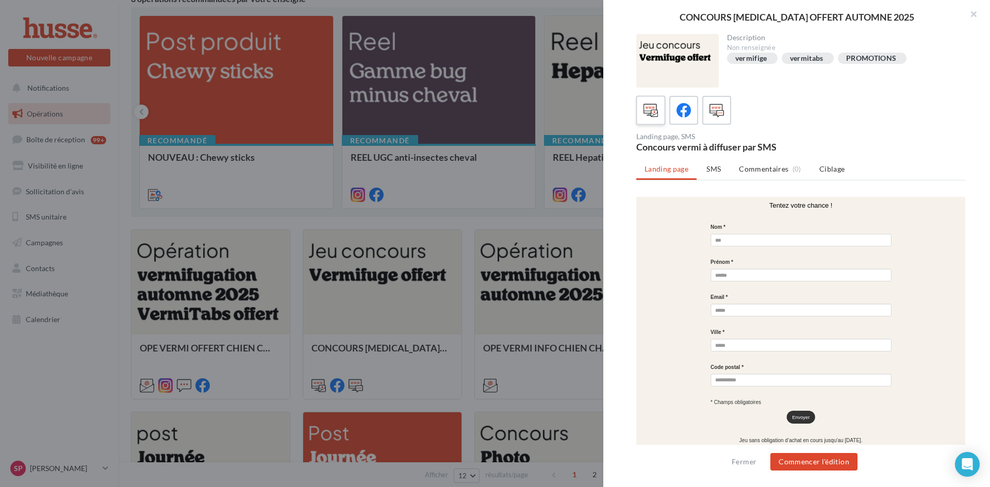
click at [650, 118] on icon at bounding box center [651, 110] width 15 height 15
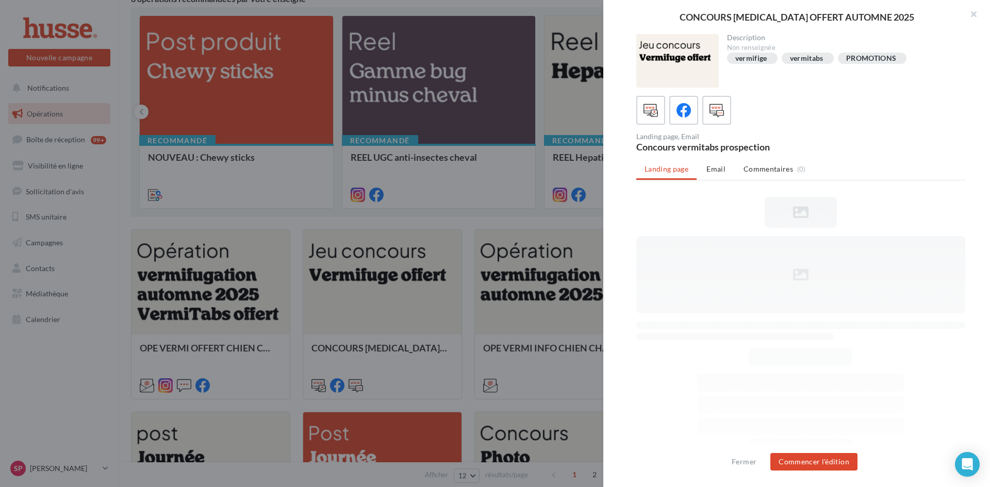
scroll to position [0, 0]
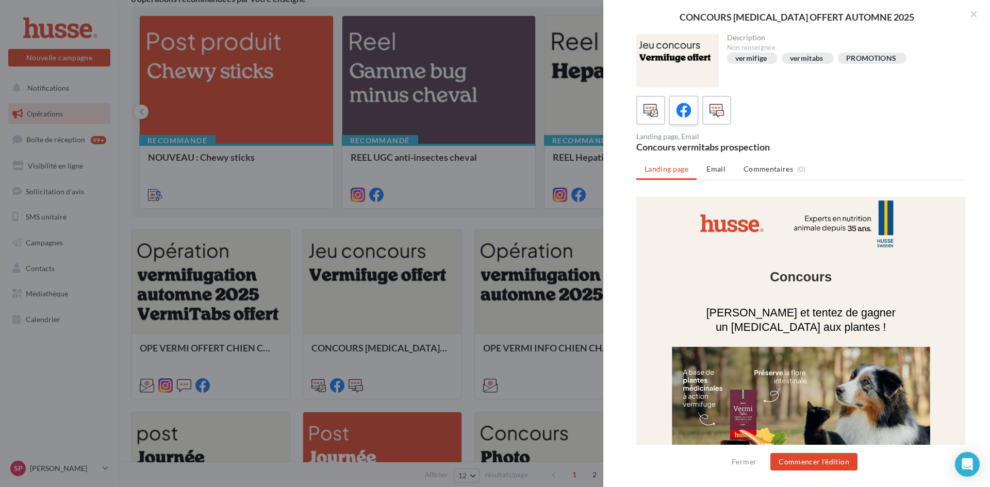
click at [690, 118] on icon at bounding box center [684, 110] width 15 height 15
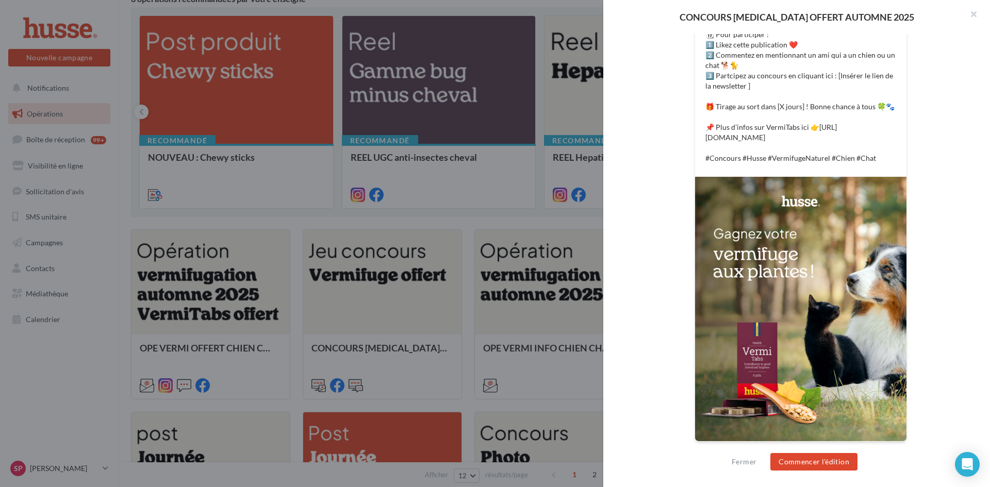
scroll to position [360, 0]
click at [823, 459] on button "Commencer l'édition" at bounding box center [814, 462] width 87 height 18
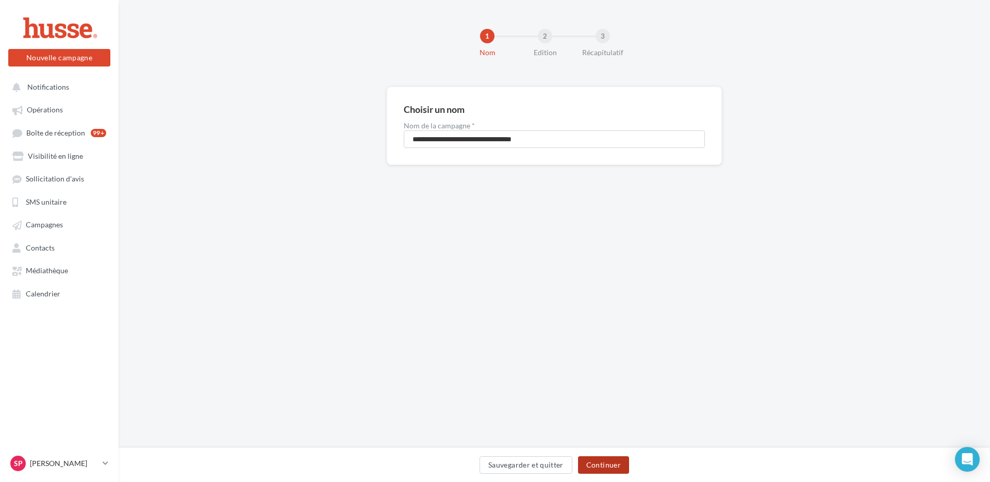
click at [614, 465] on button "Continuer" at bounding box center [603, 465] width 51 height 18
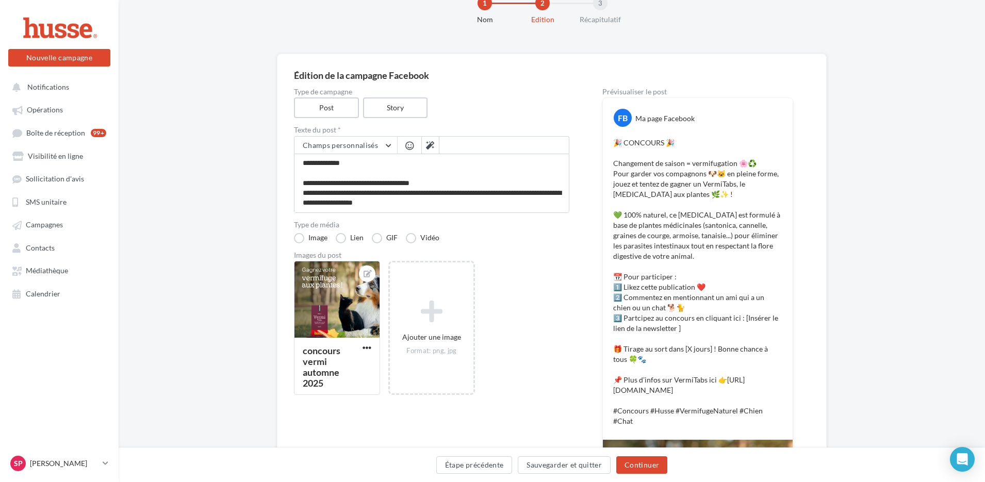
scroll to position [52, 0]
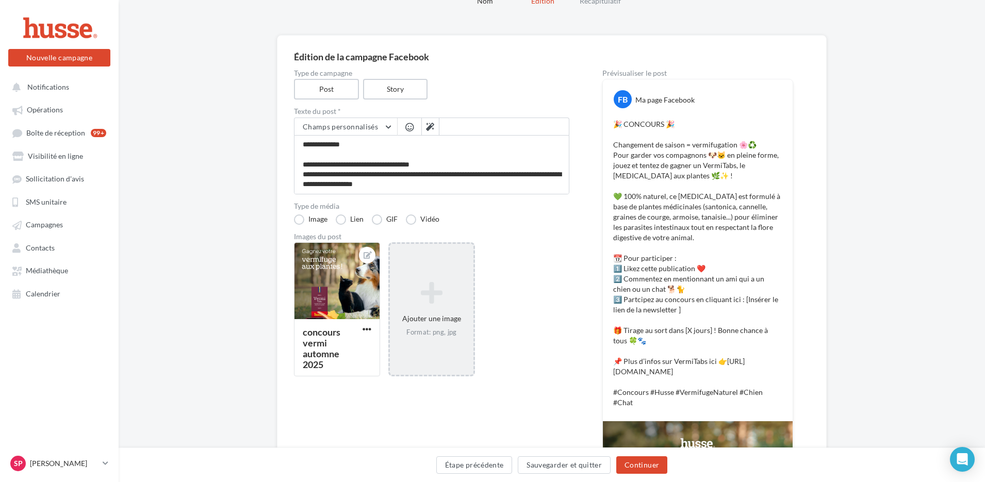
click at [434, 293] on icon at bounding box center [431, 293] width 75 height 25
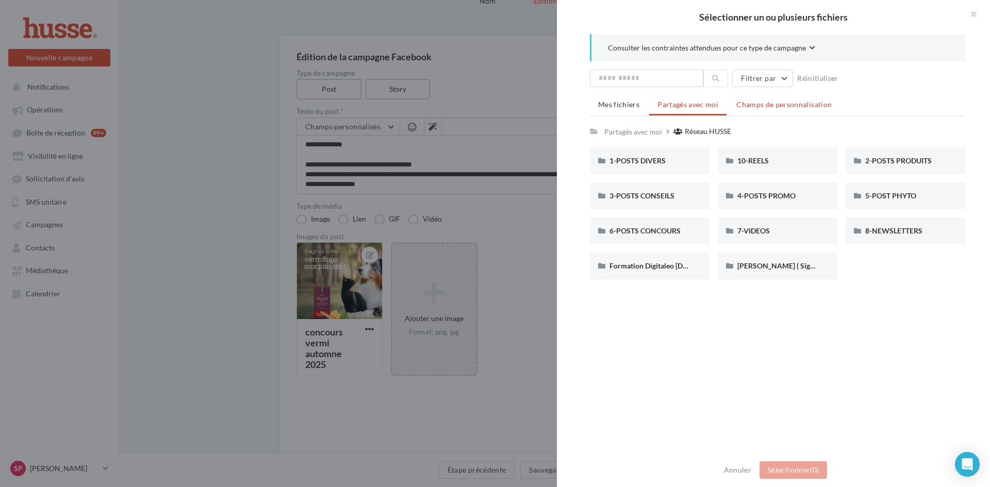
click at [749, 104] on span "Champs de personnalisation" at bounding box center [784, 104] width 95 height 9
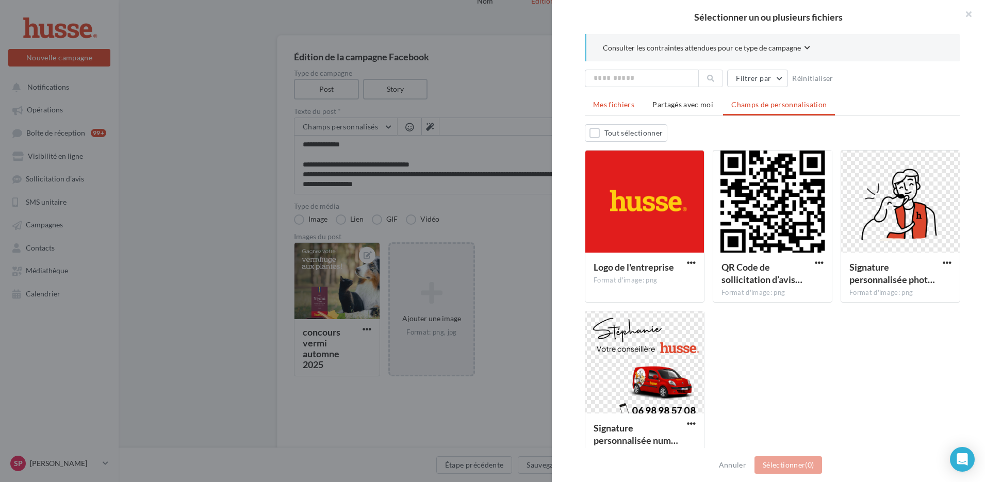
click at [620, 107] on span "Mes fichiers" at bounding box center [613, 104] width 41 height 9
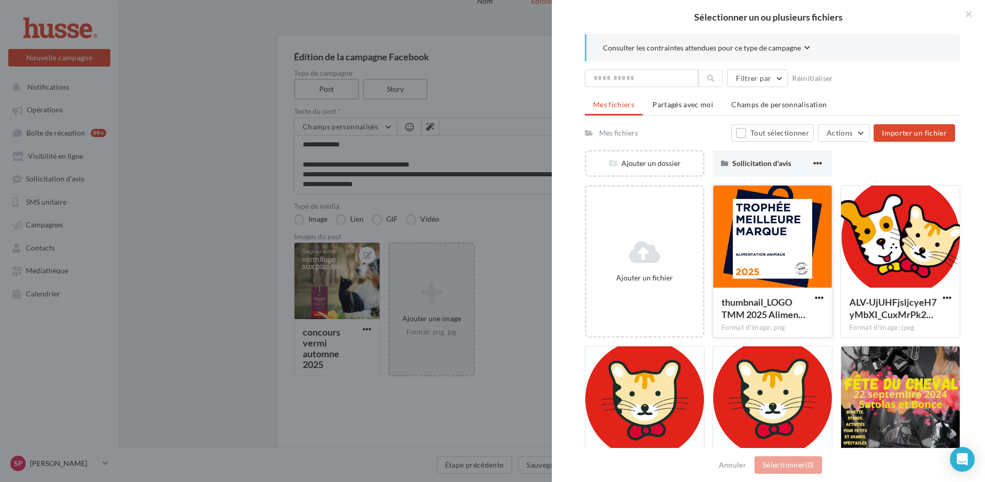
click at [751, 225] on div at bounding box center [772, 237] width 119 height 103
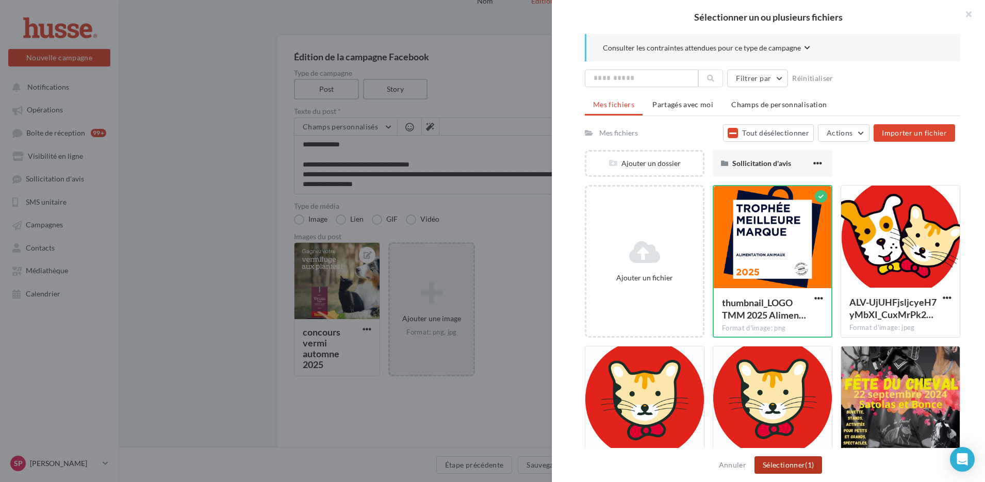
click at [773, 468] on button "Sélectionner (1)" at bounding box center [789, 465] width 68 height 18
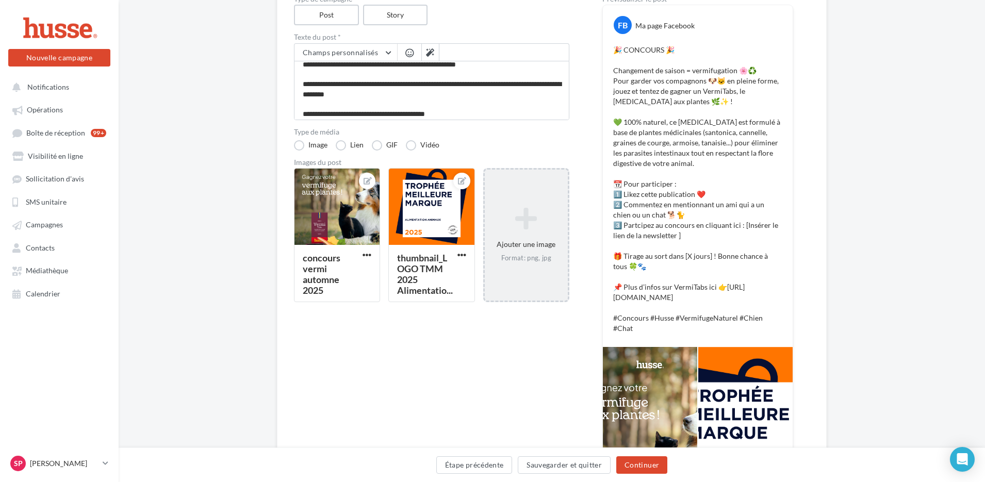
scroll to position [158, 0]
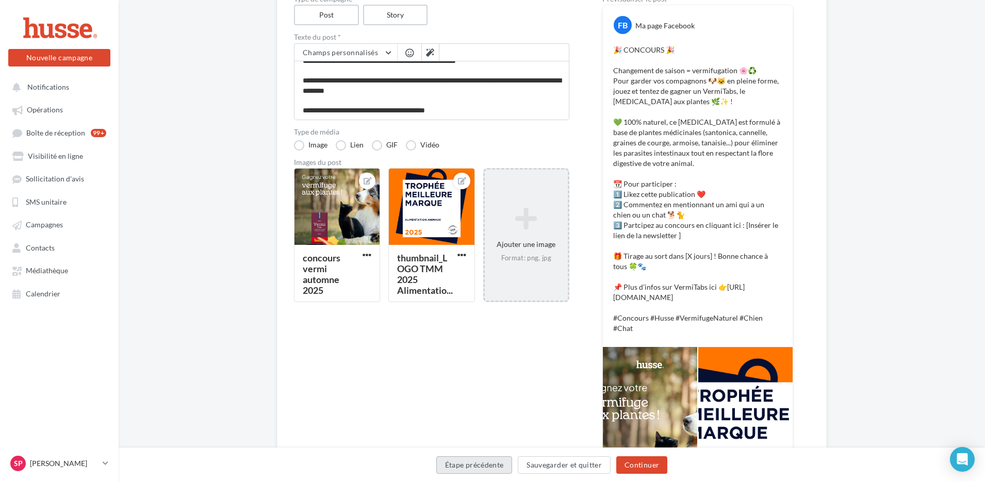
click at [490, 464] on button "Étape précédente" at bounding box center [474, 465] width 76 height 18
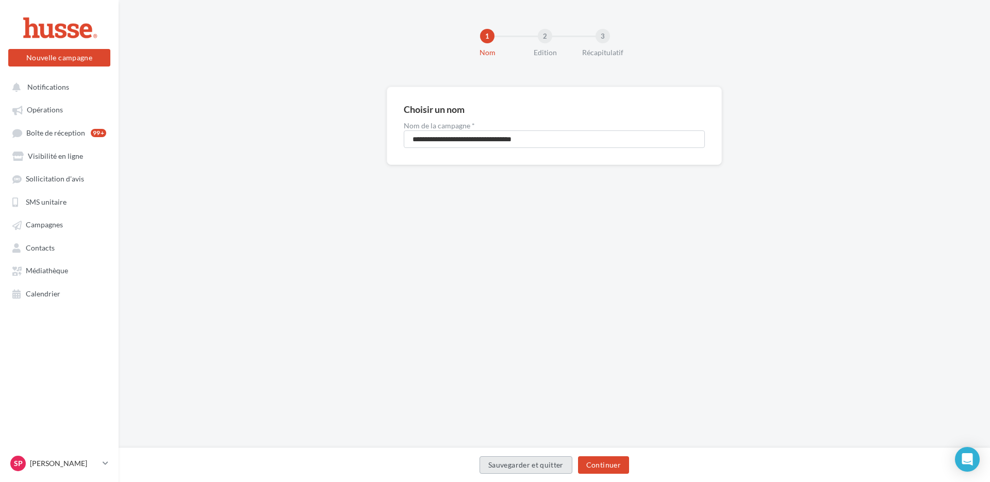
click at [546, 466] on button "Sauvegarder et quitter" at bounding box center [526, 465] width 93 height 18
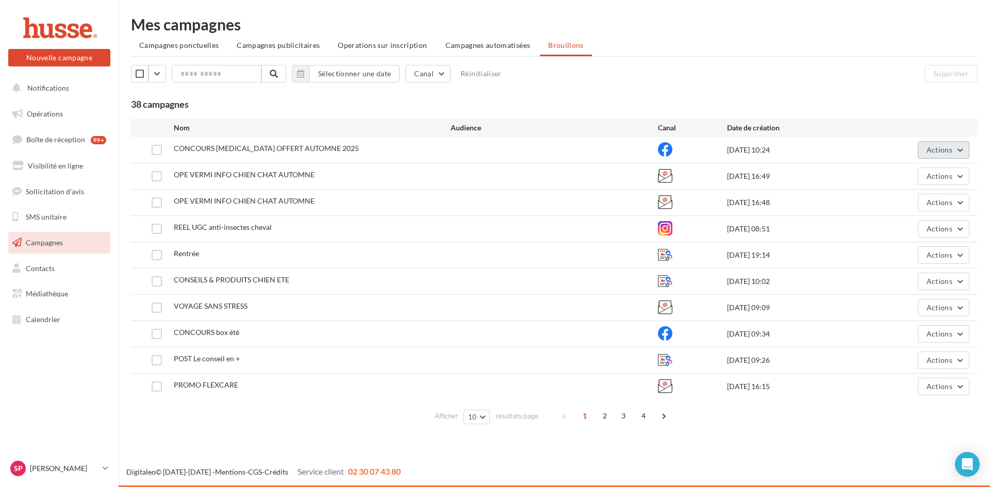
click at [958, 150] on button "Actions" at bounding box center [944, 150] width 52 height 18
click at [911, 258] on button "Supprimer" at bounding box center [917, 254] width 103 height 27
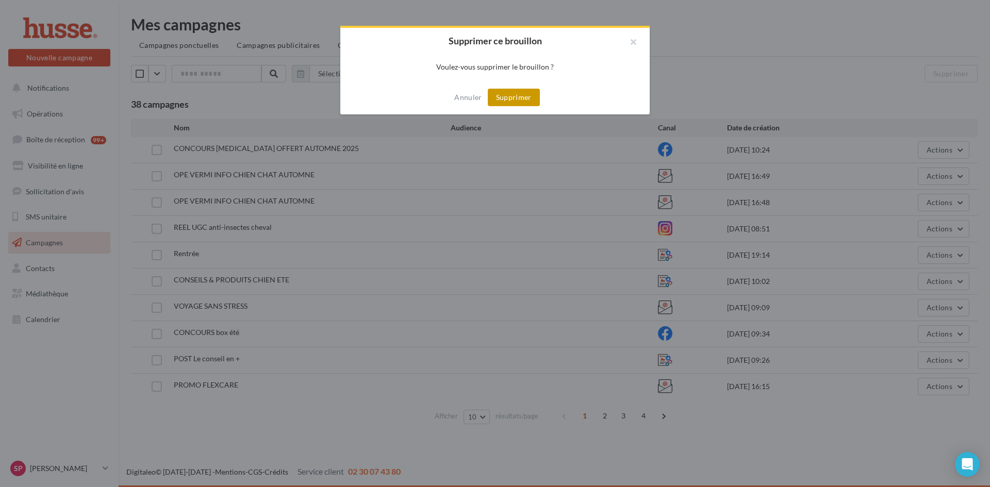
click at [510, 100] on button "Supprimer" at bounding box center [514, 98] width 52 height 18
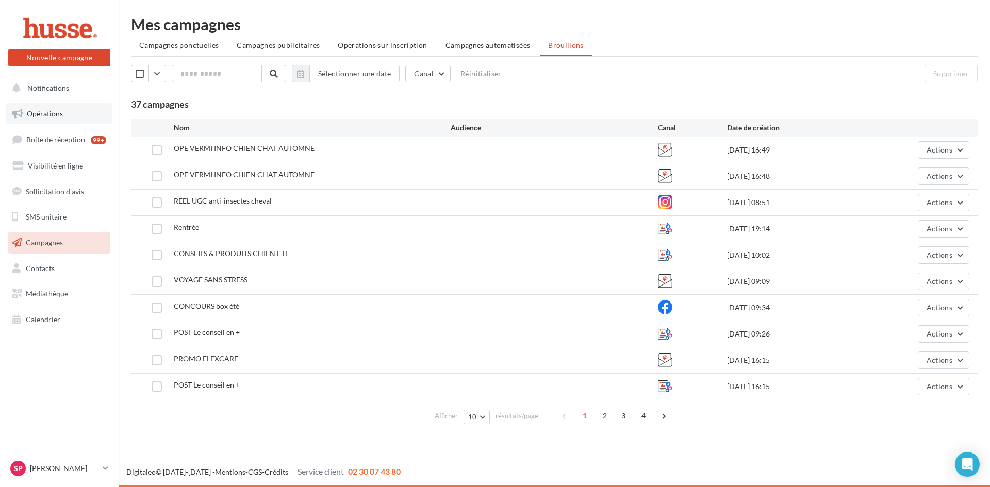
click at [39, 110] on span "Opérations" at bounding box center [45, 113] width 36 height 9
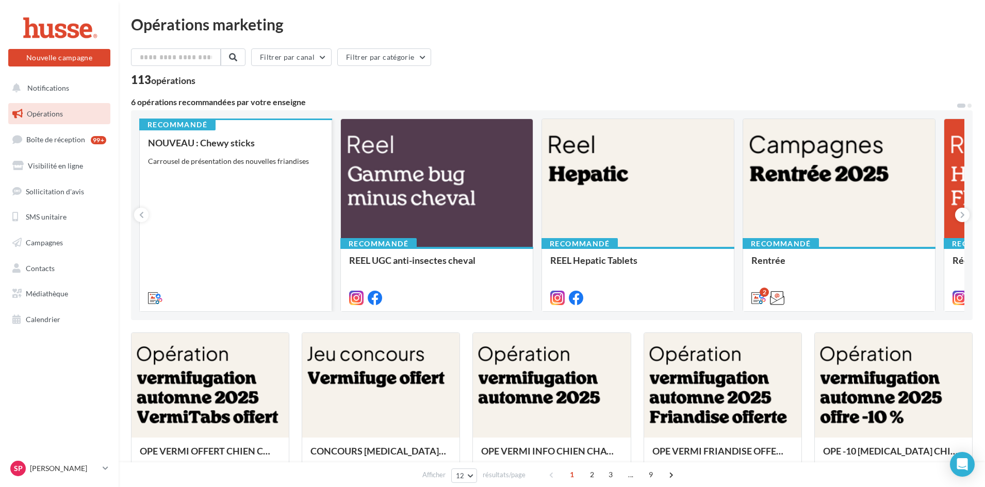
click at [215, 198] on div "NOUVEAU : Chewy sticks Carrousel de présentation des nouvelles friandises" at bounding box center [235, 220] width 175 height 165
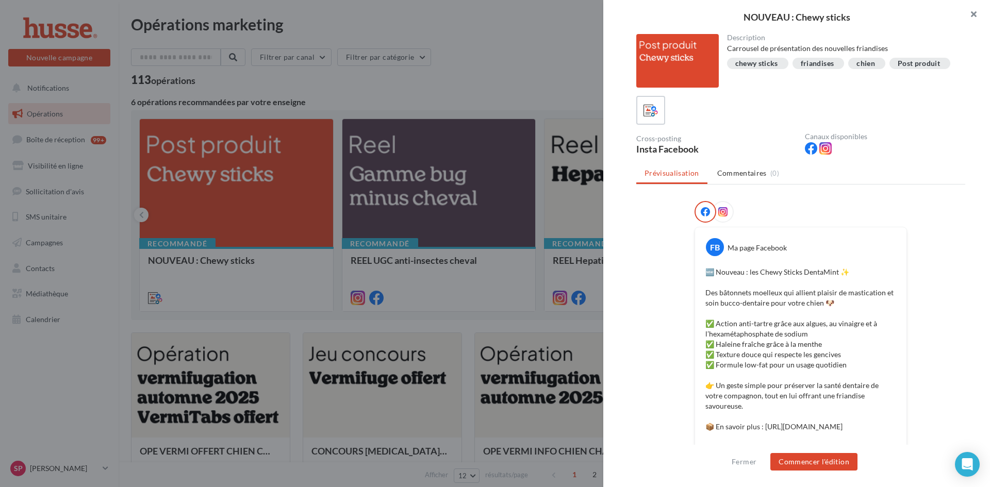
click at [974, 12] on button "button" at bounding box center [969, 15] width 41 height 31
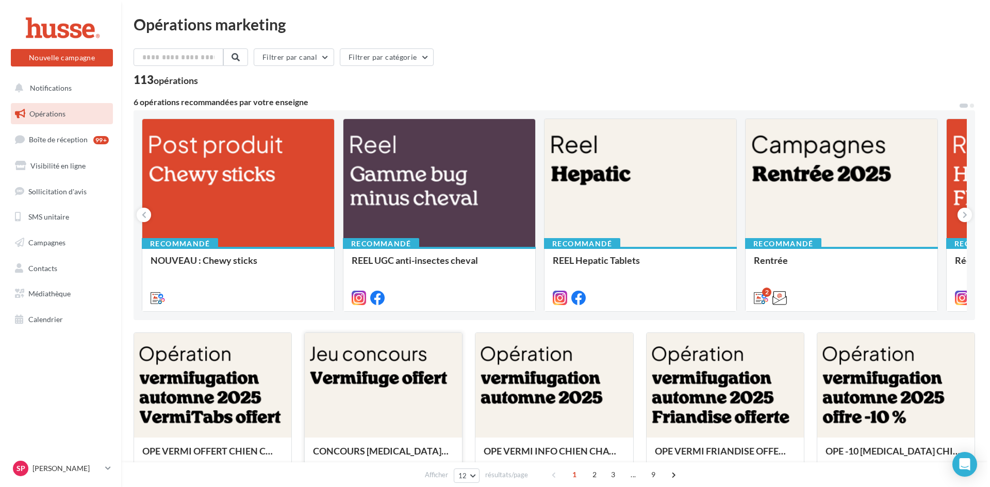
scroll to position [52, 0]
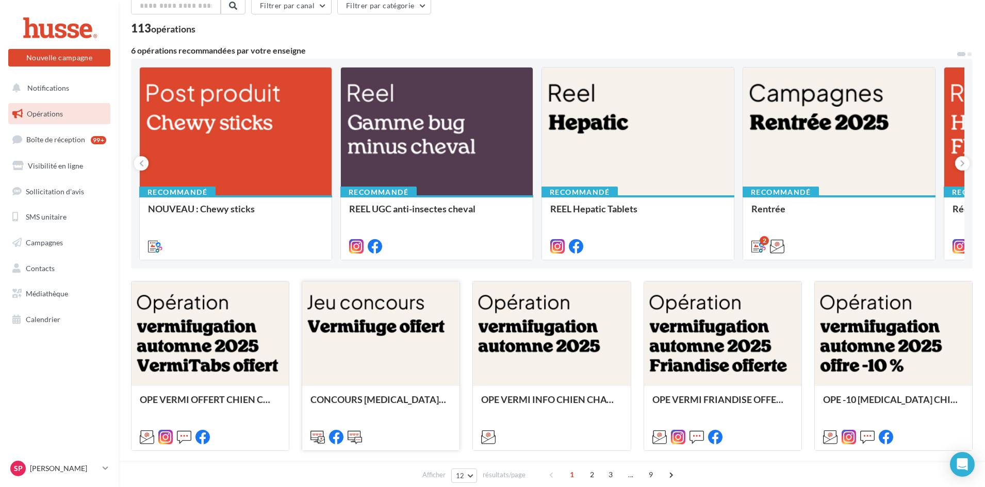
click at [383, 331] on div at bounding box center [380, 335] width 157 height 106
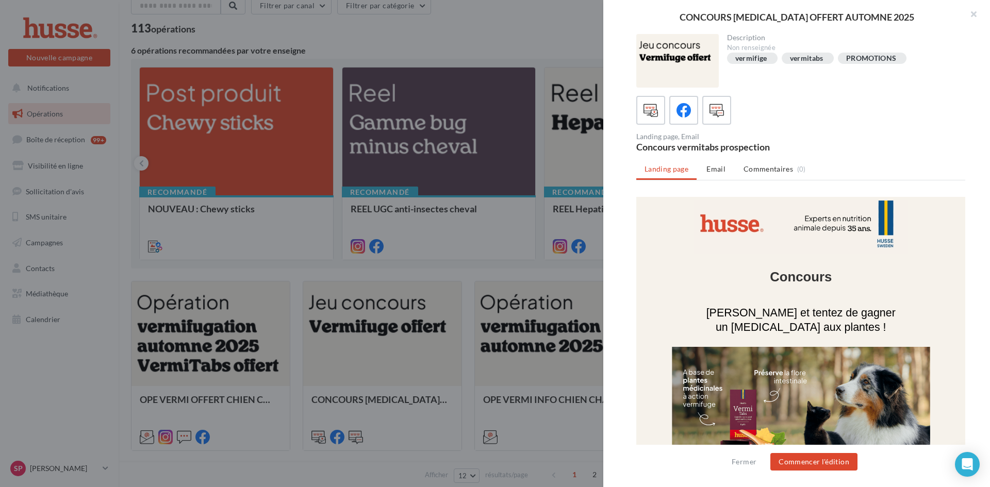
scroll to position [0, 0]
click at [687, 114] on icon at bounding box center [684, 110] width 15 height 15
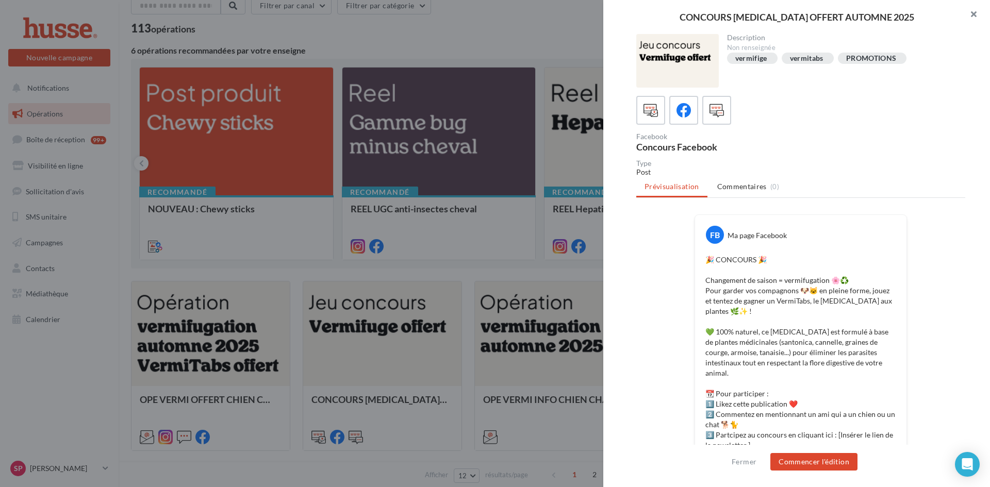
click at [973, 14] on button "button" at bounding box center [969, 15] width 41 height 31
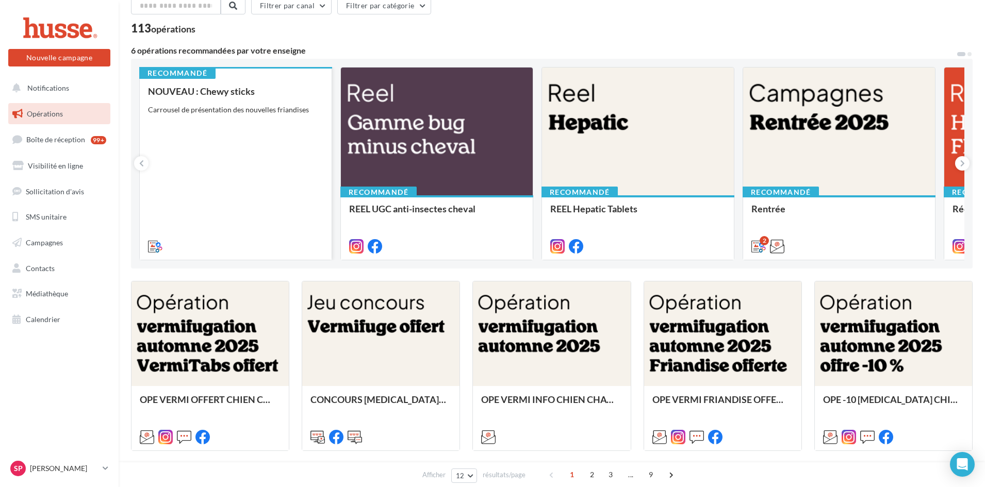
click at [228, 163] on div "NOUVEAU : Chewy sticks Carrousel de présentation des nouvelles friandises" at bounding box center [235, 168] width 175 height 165
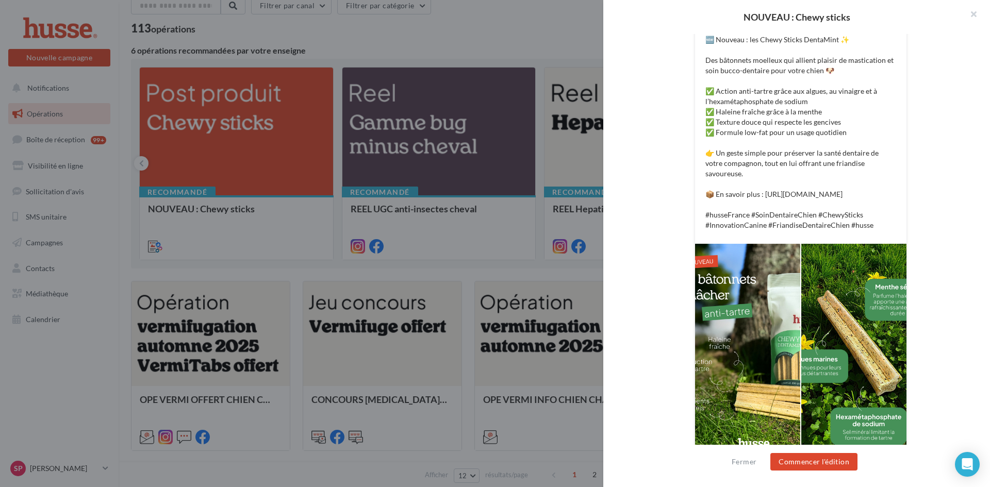
scroll to position [248, 0]
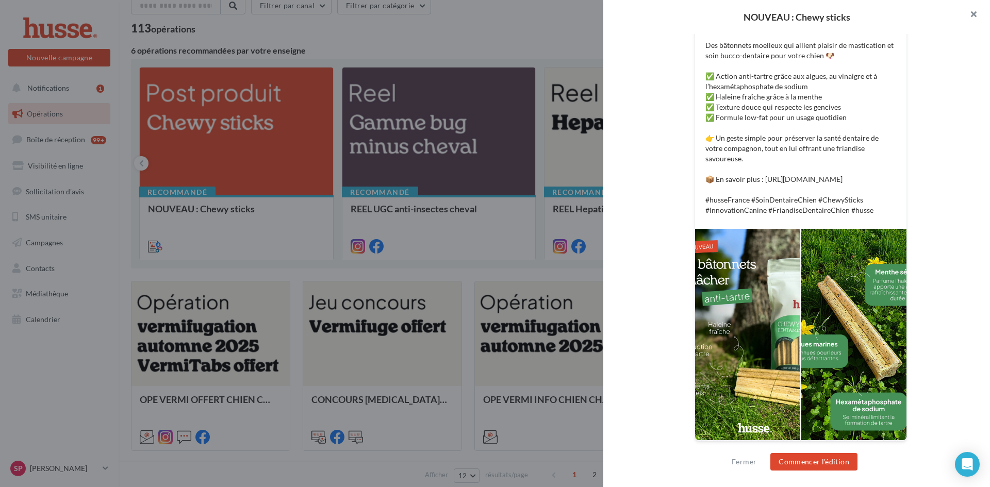
click at [975, 16] on button "button" at bounding box center [969, 15] width 41 height 31
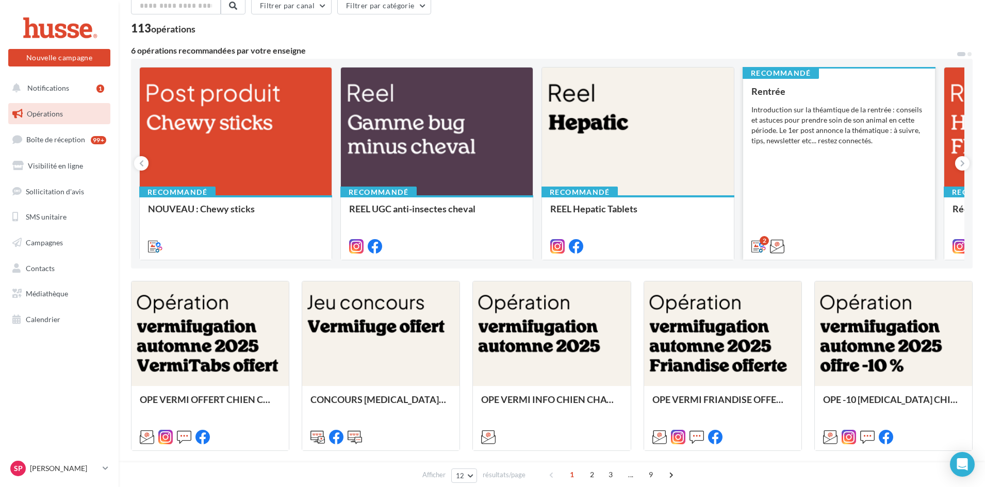
click at [787, 163] on div "Rentrée Introduction sur la théamtique de la rentrée : conseils et astuces pour…" at bounding box center [838, 168] width 175 height 165
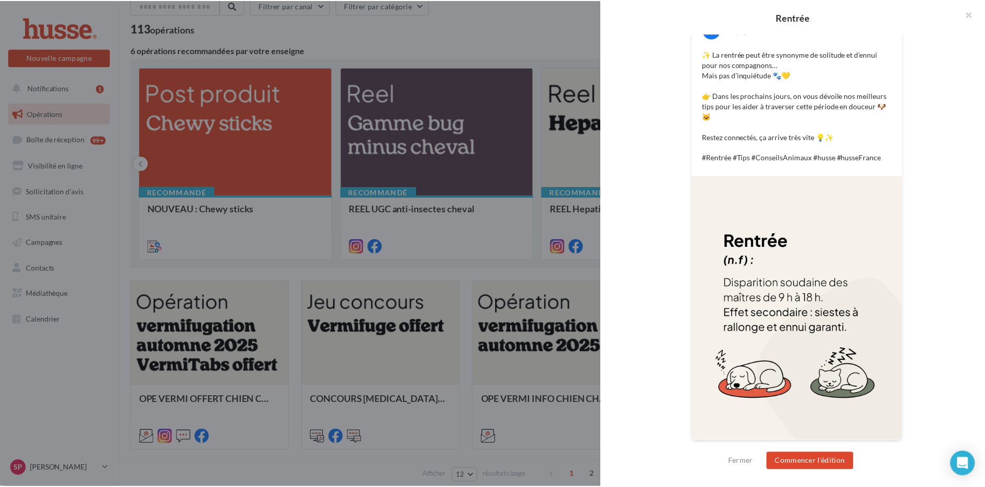
scroll to position [0, 0]
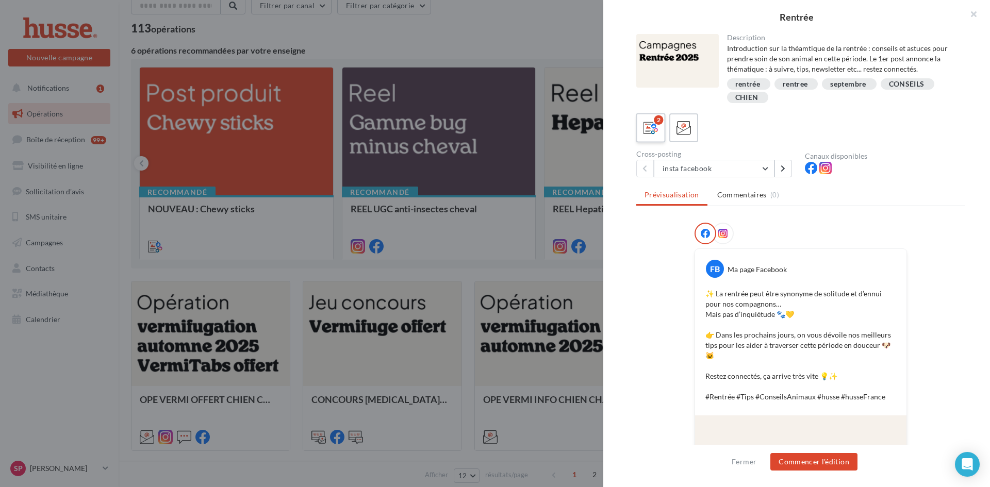
click at [648, 128] on icon at bounding box center [651, 128] width 15 height 15
click at [750, 466] on button "Fermer" at bounding box center [744, 462] width 33 height 12
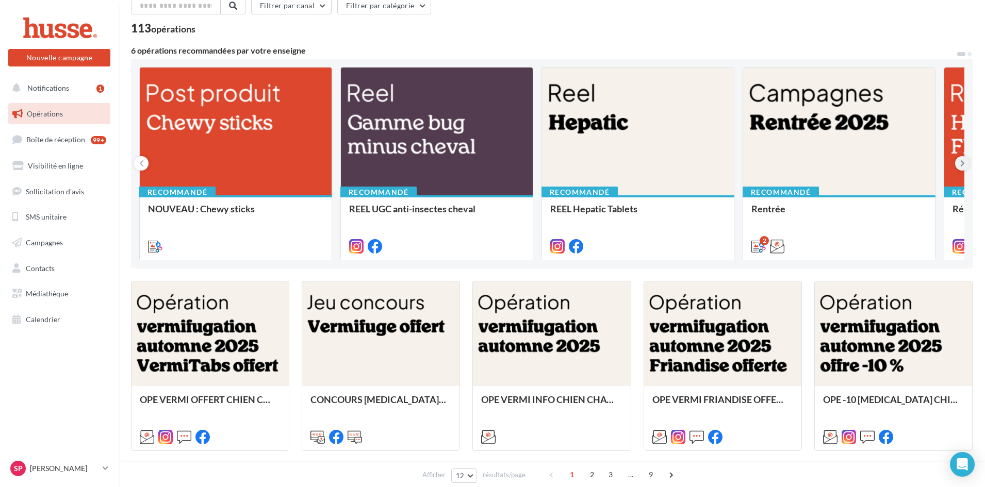
click at [962, 166] on icon at bounding box center [962, 163] width 5 height 10
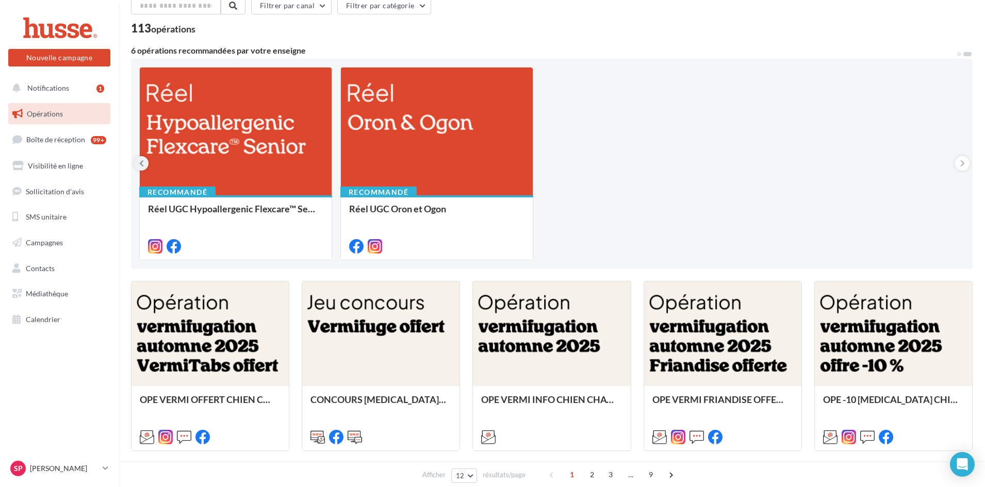
click at [143, 162] on icon at bounding box center [141, 163] width 5 height 10
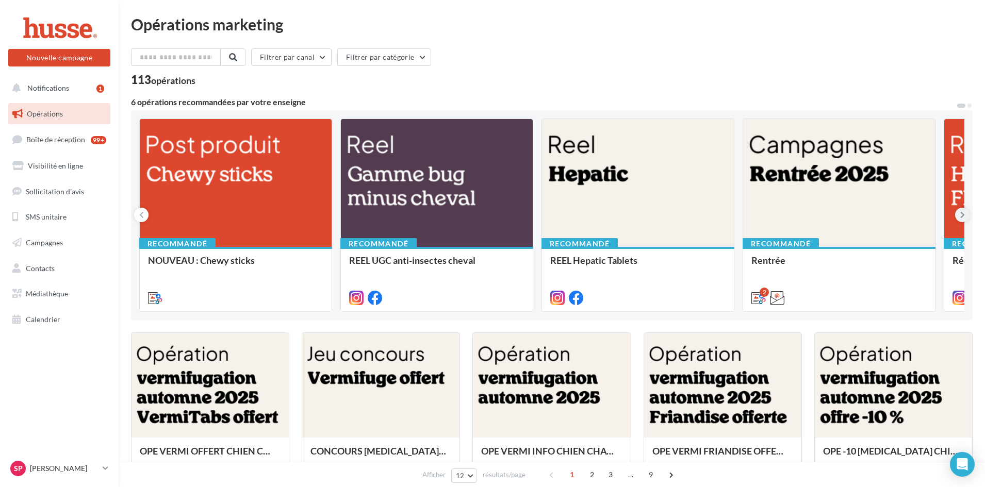
click at [960, 215] on icon at bounding box center [962, 215] width 5 height 10
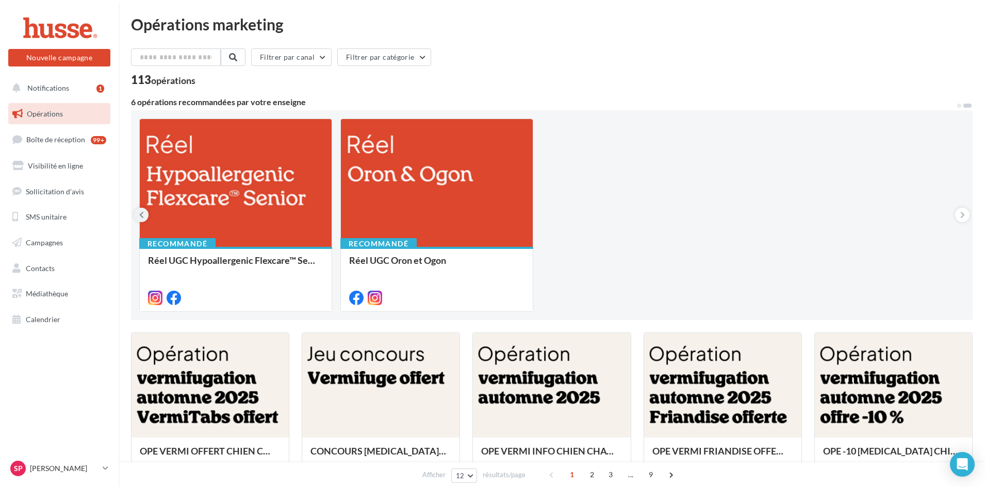
click at [140, 212] on icon at bounding box center [141, 215] width 5 height 10
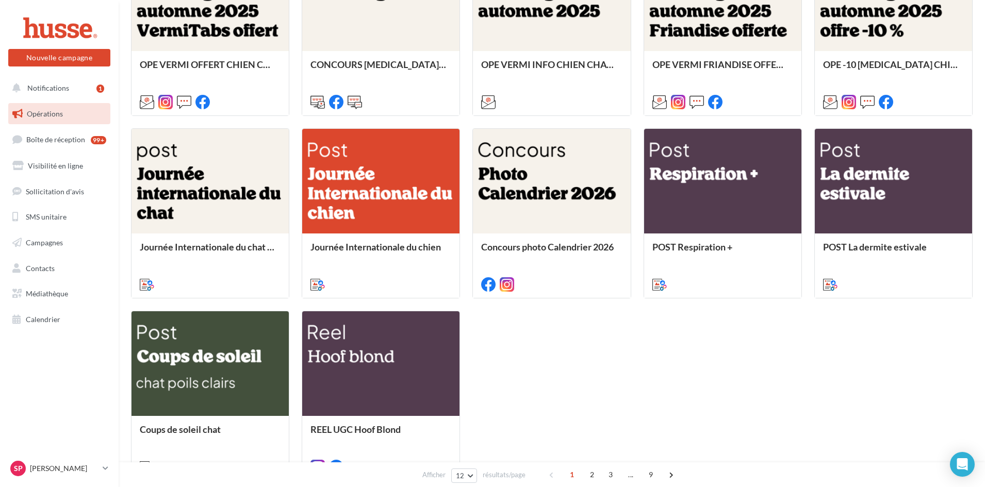
scroll to position [413, 0]
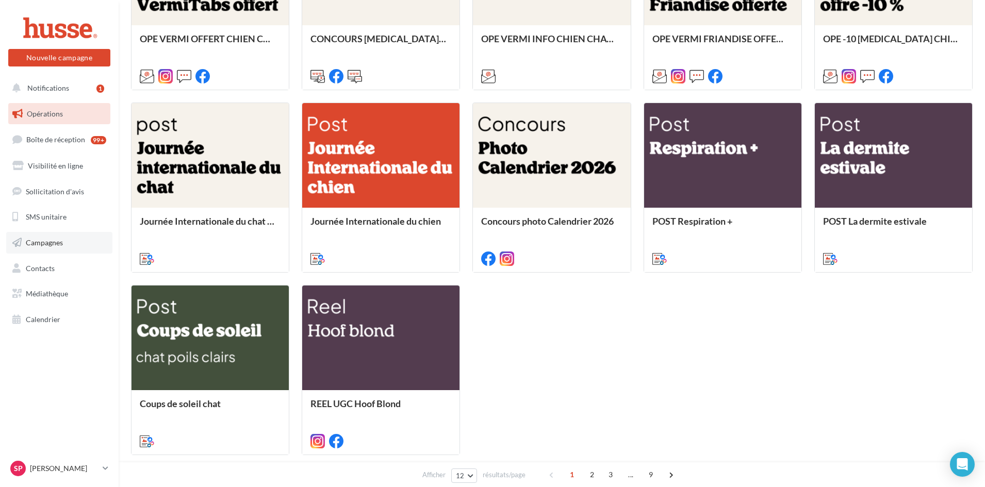
click at [51, 246] on span "Campagnes" at bounding box center [44, 242] width 37 height 9
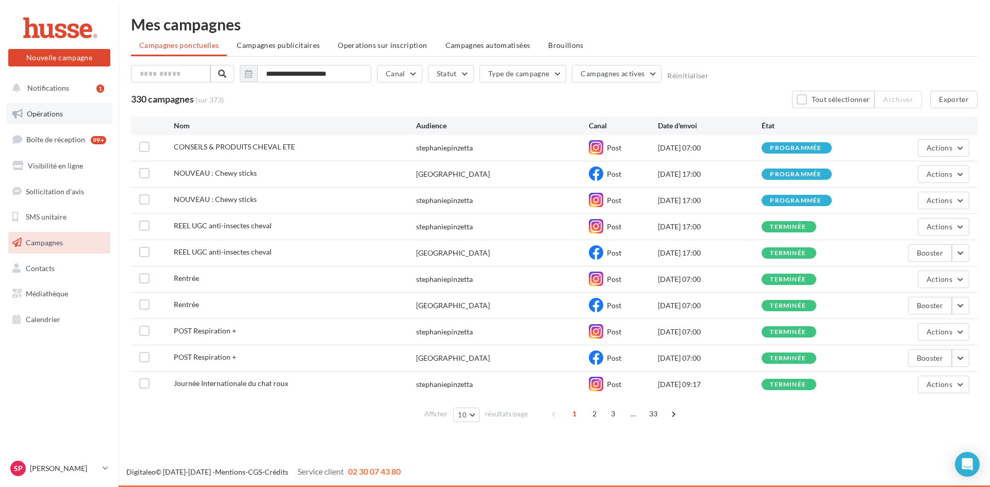
click at [40, 115] on span "Opérations" at bounding box center [45, 113] width 36 height 9
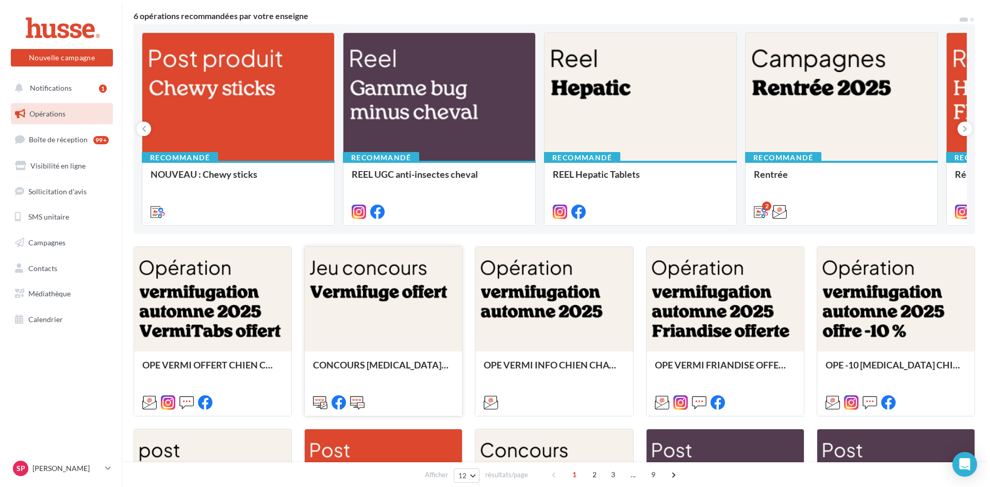
scroll to position [103, 0]
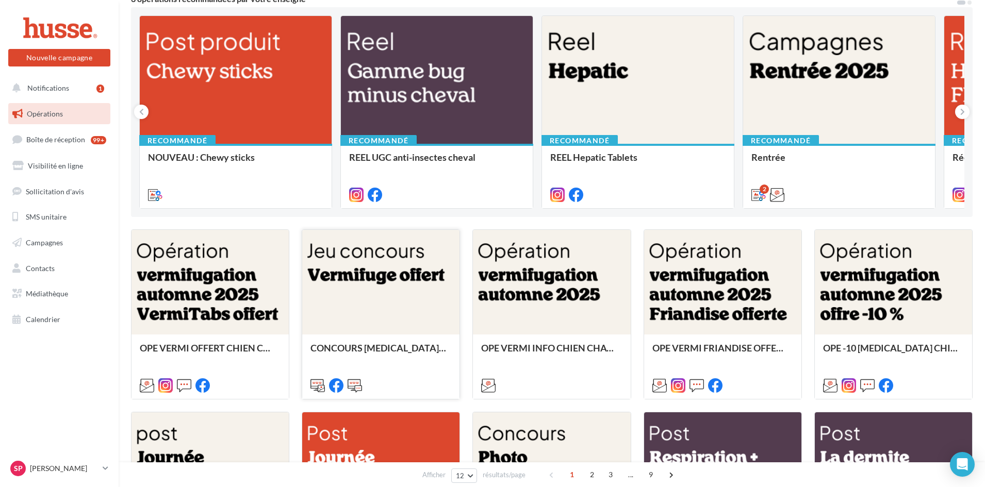
click at [355, 281] on div at bounding box center [380, 283] width 157 height 106
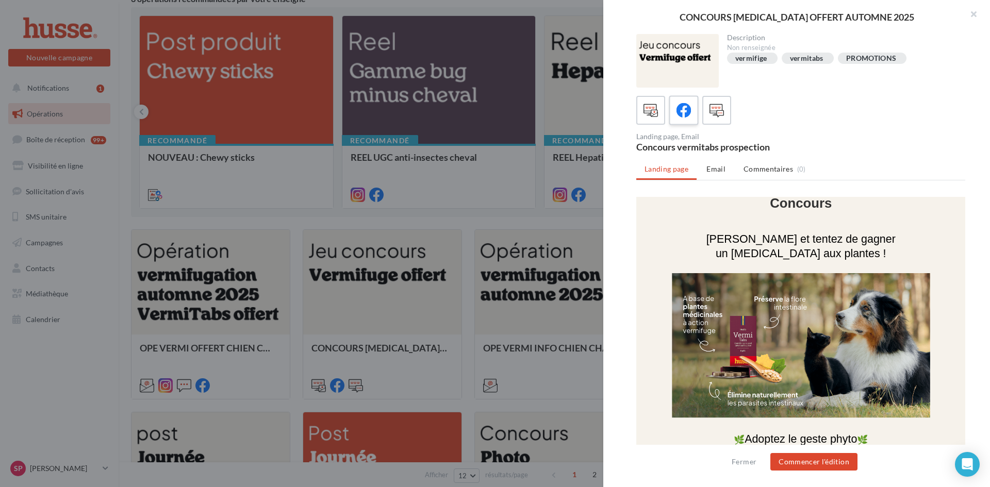
click at [693, 111] on div at bounding box center [684, 110] width 19 height 19
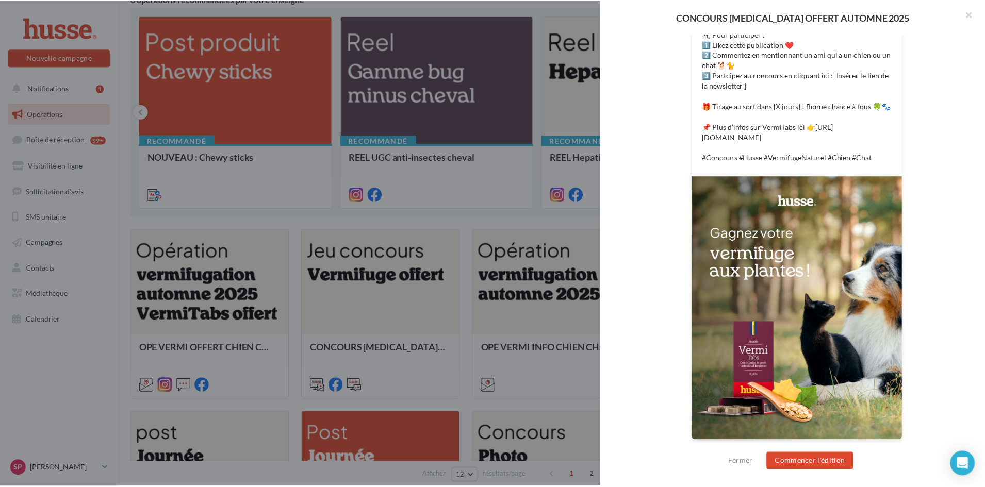
scroll to position [0, 0]
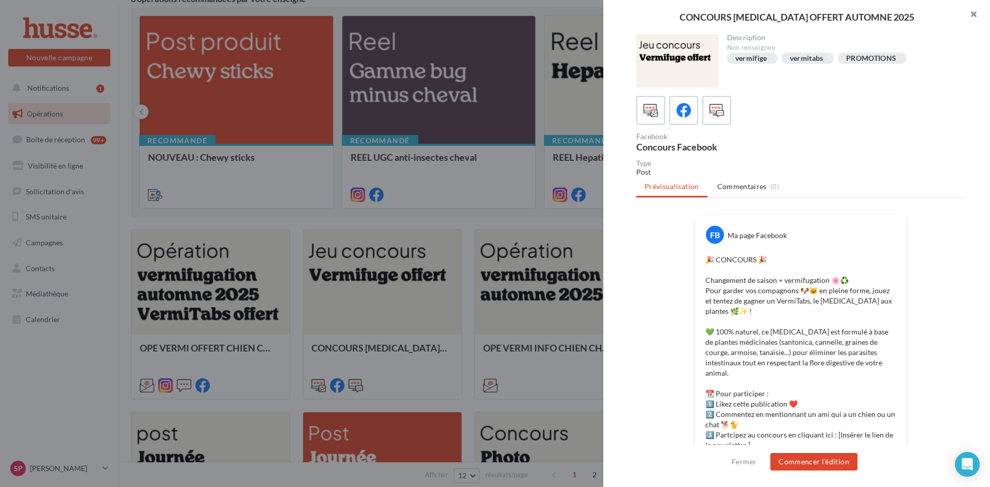
click at [973, 13] on button "button" at bounding box center [969, 15] width 41 height 31
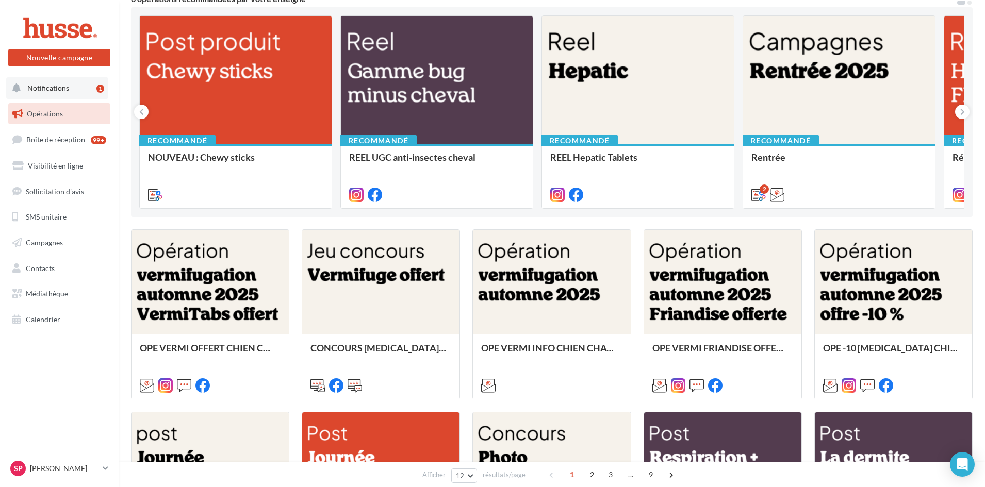
click at [53, 89] on span "Notifications" at bounding box center [48, 88] width 42 height 9
